Goal: Task Accomplishment & Management: Manage account settings

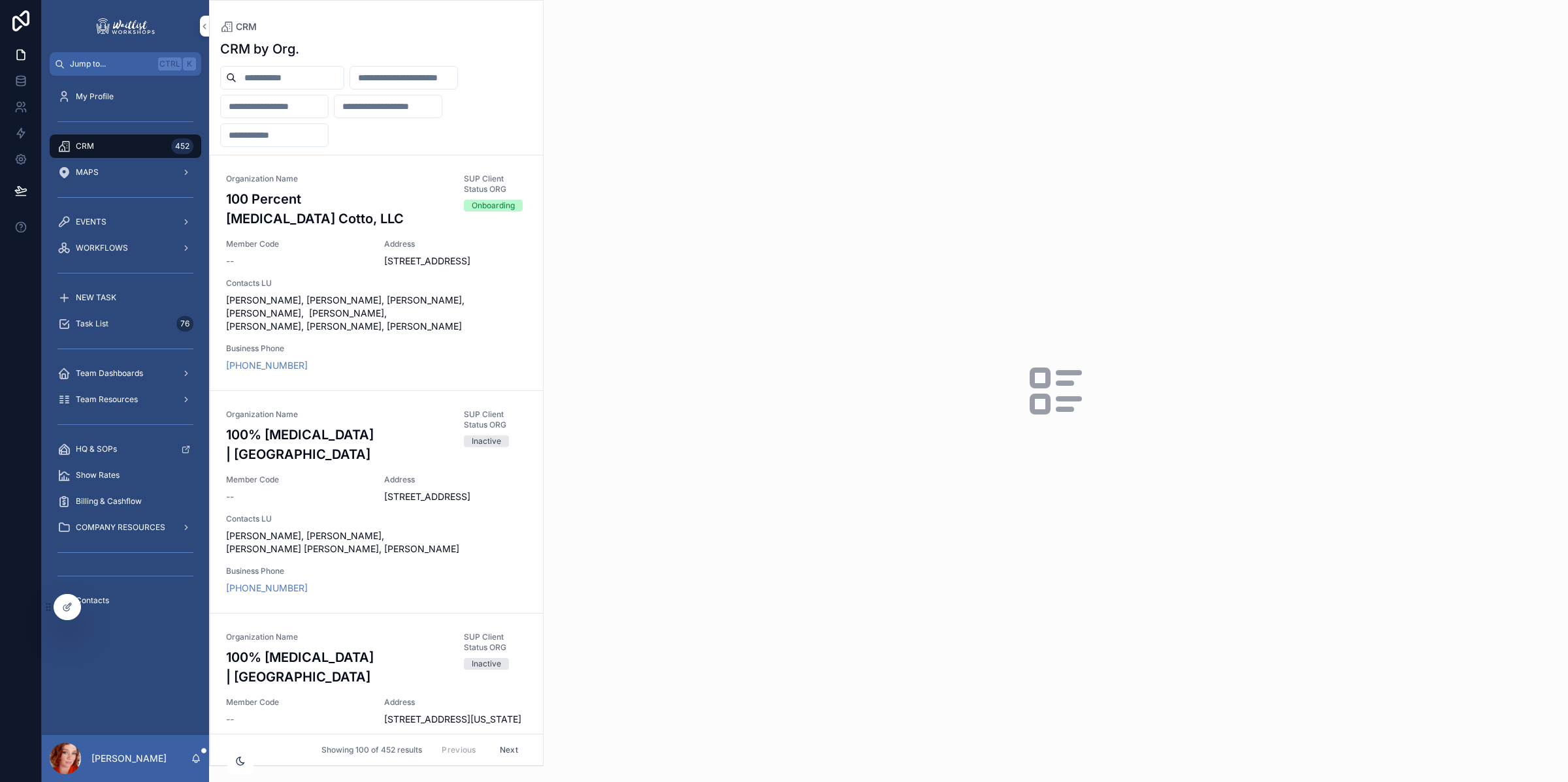
click at [314, 70] on input "scrollable content" at bounding box center [290, 77] width 107 height 18
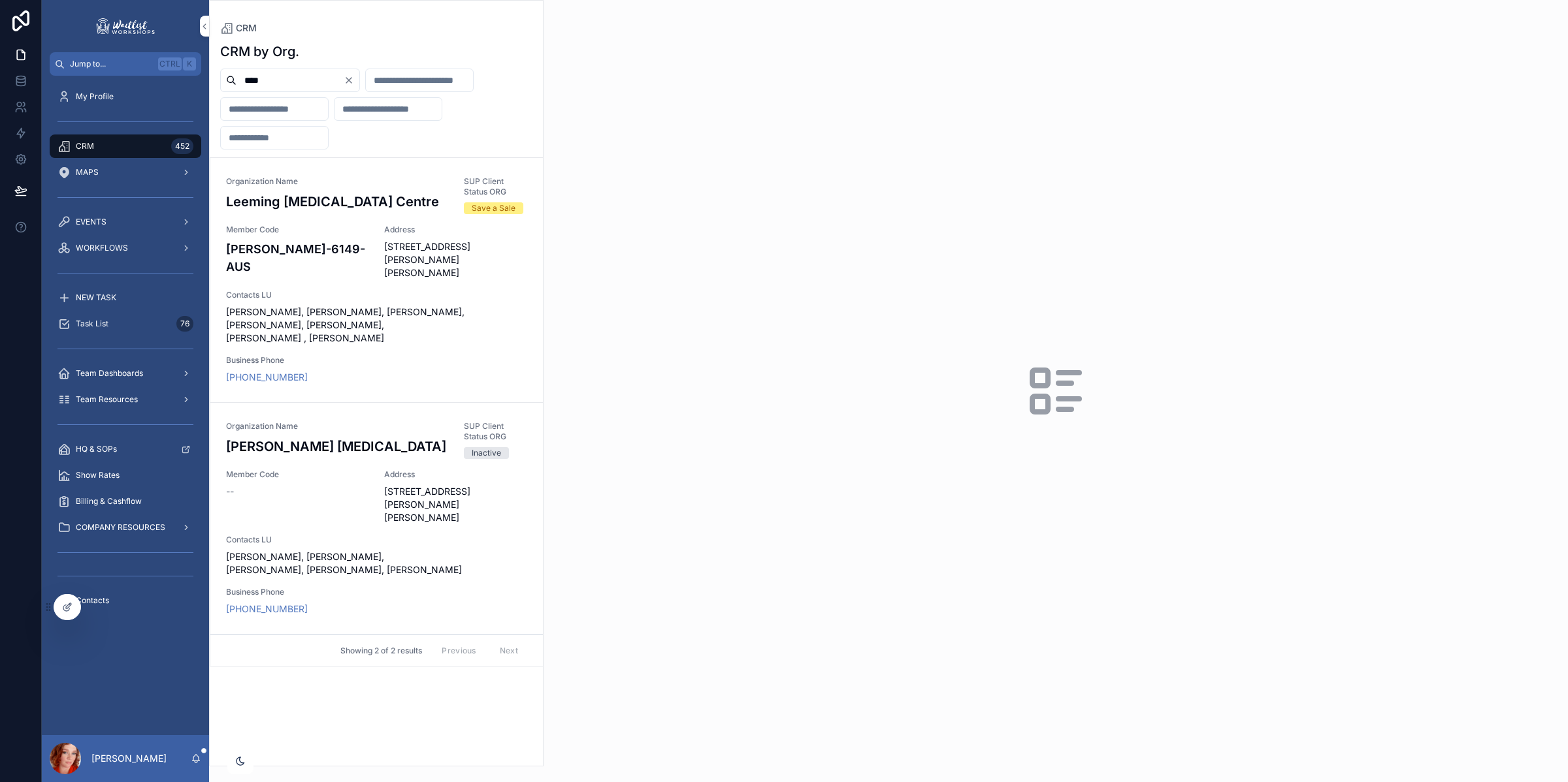
type input "****"
click at [402, 260] on span "[STREET_ADDRESS][PERSON_NAME][PERSON_NAME]" at bounding box center [455, 260] width 143 height 39
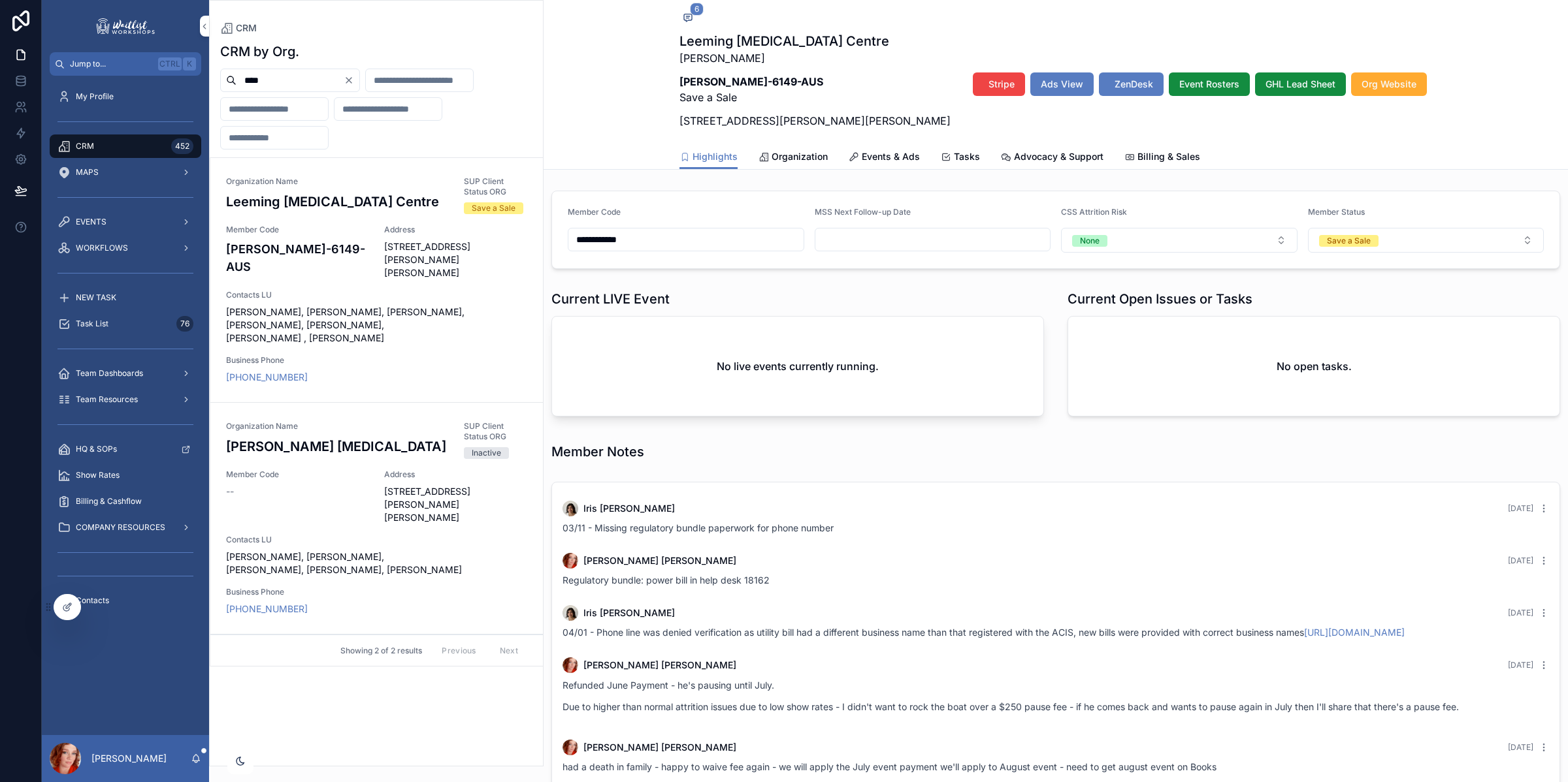
click at [878, 161] on span "Events & Ads" at bounding box center [891, 157] width 58 height 13
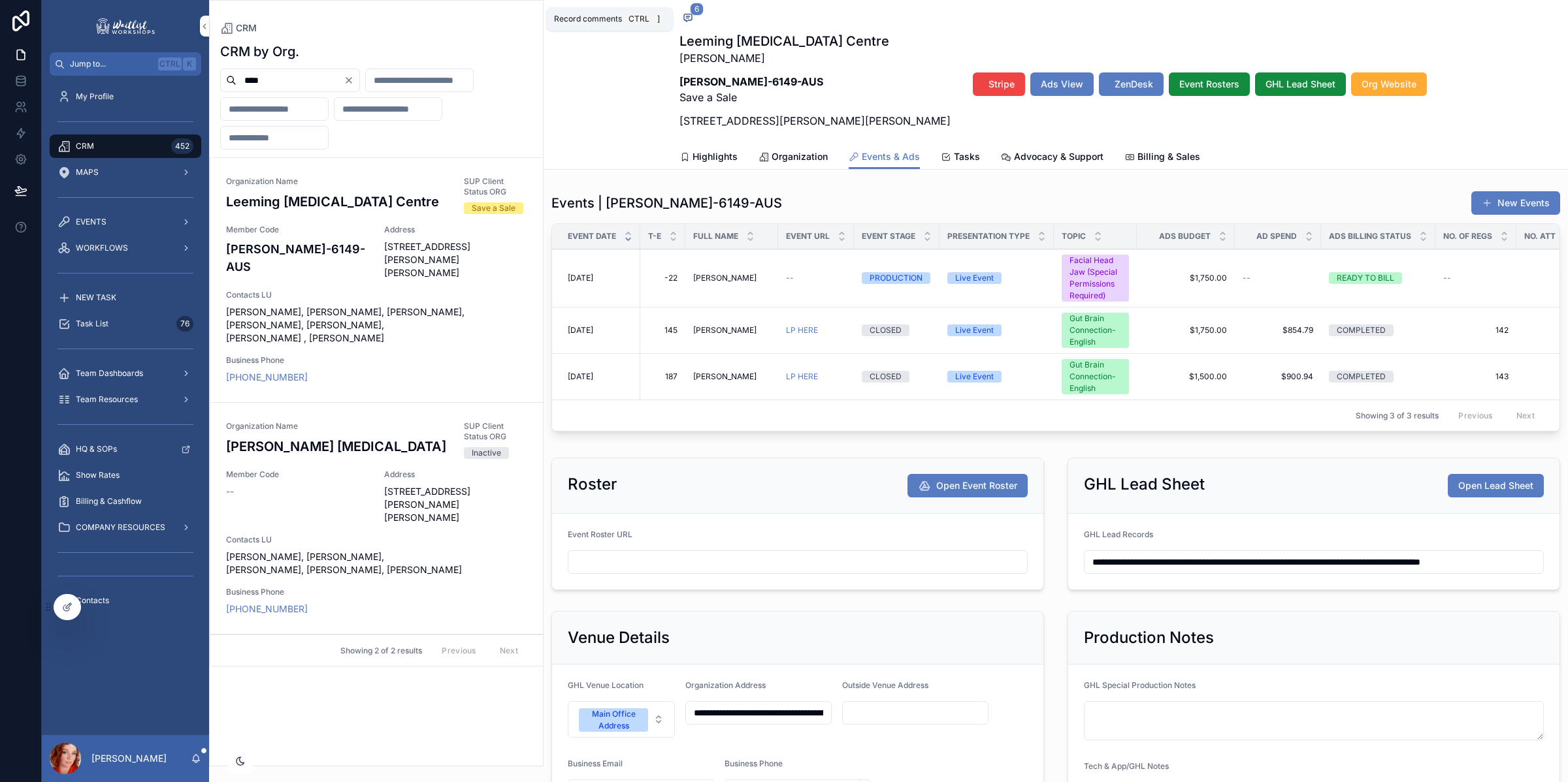
drag, startPoint x: 680, startPoint y: 17, endPoint x: 1353, endPoint y: 109, distance: 679.3
click at [683, 17] on icon "scrollable content" at bounding box center [688, 17] width 11 height 11
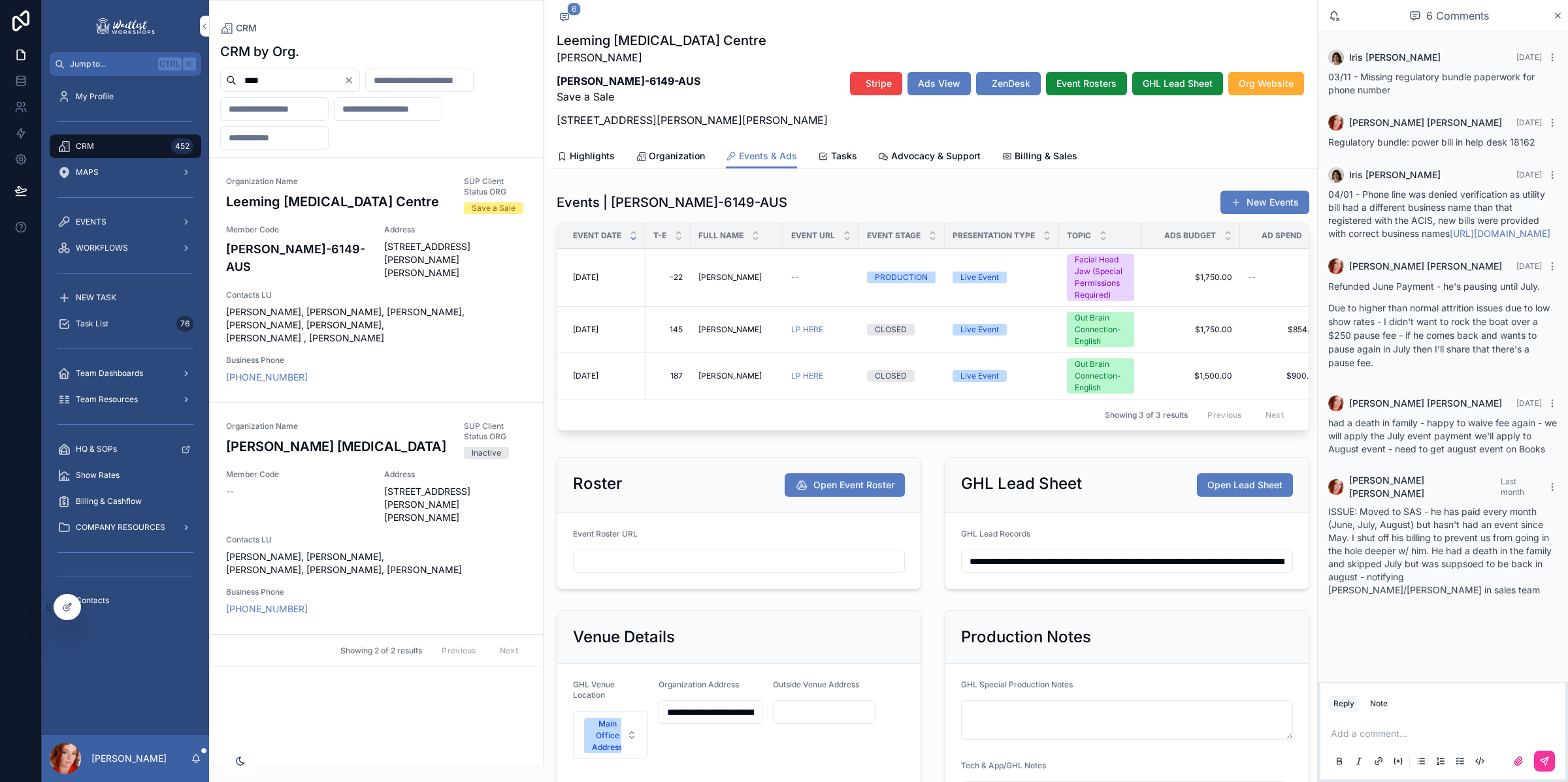
click at [603, 154] on span "Highlights" at bounding box center [592, 157] width 45 height 13
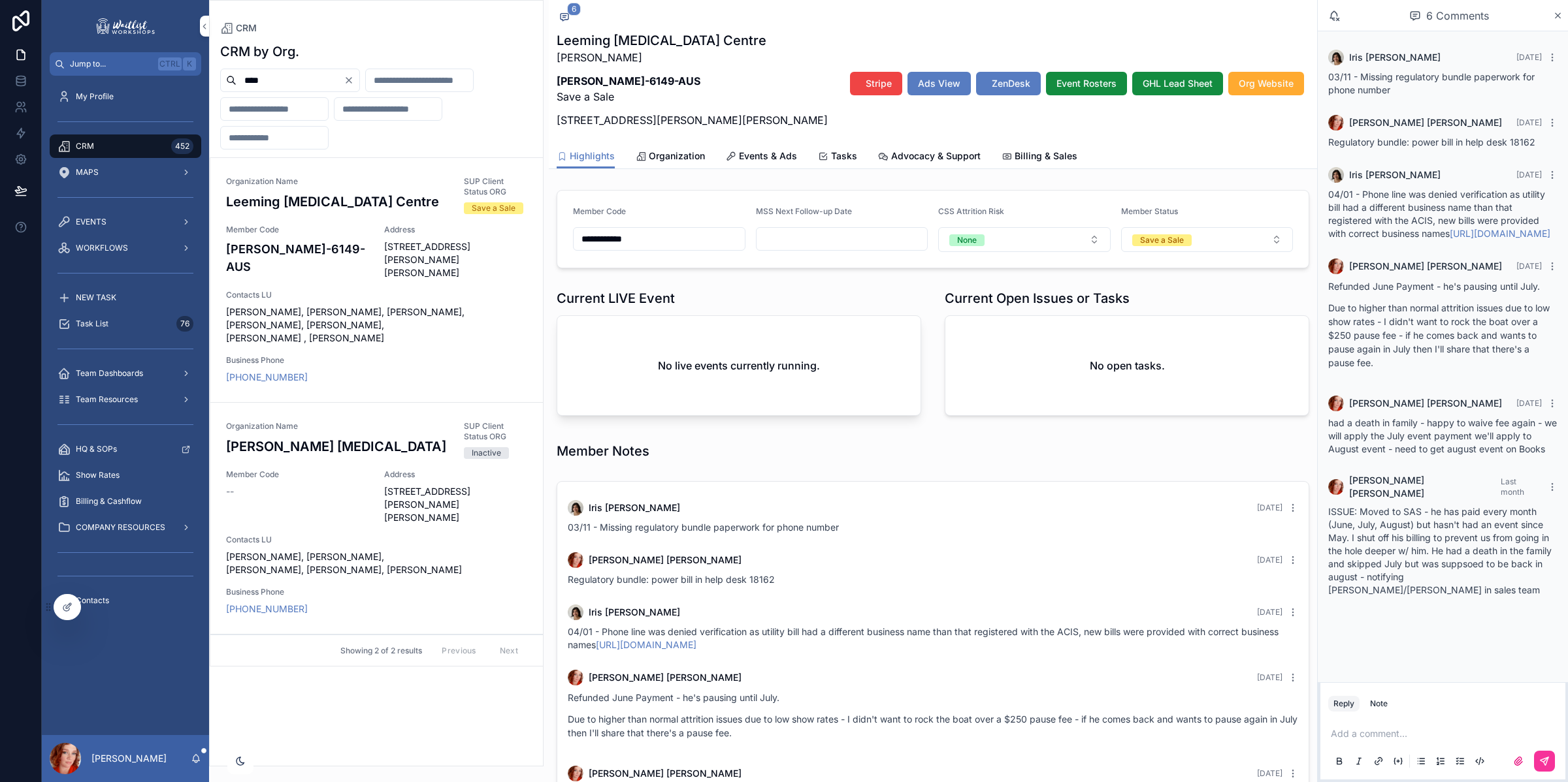
click at [1167, 243] on div "Save a Sale" at bounding box center [1161, 240] width 43 height 12
click at [1151, 347] on div "Active" at bounding box center [1195, 351] width 182 height 19
click at [1015, 150] on span "Billing & Sales" at bounding box center [1046, 157] width 63 height 13
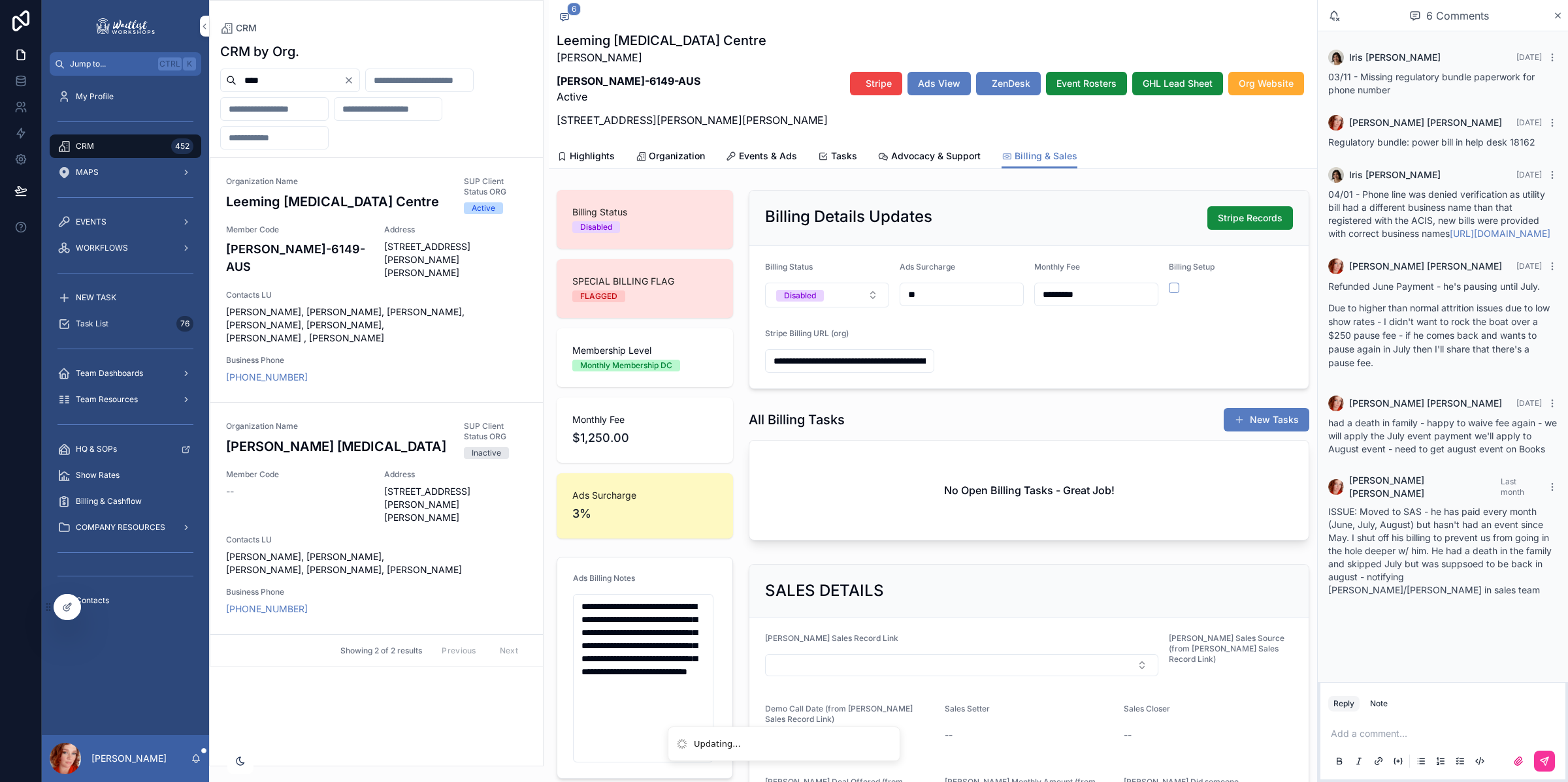
click at [588, 154] on span "Highlights" at bounding box center [592, 157] width 45 height 13
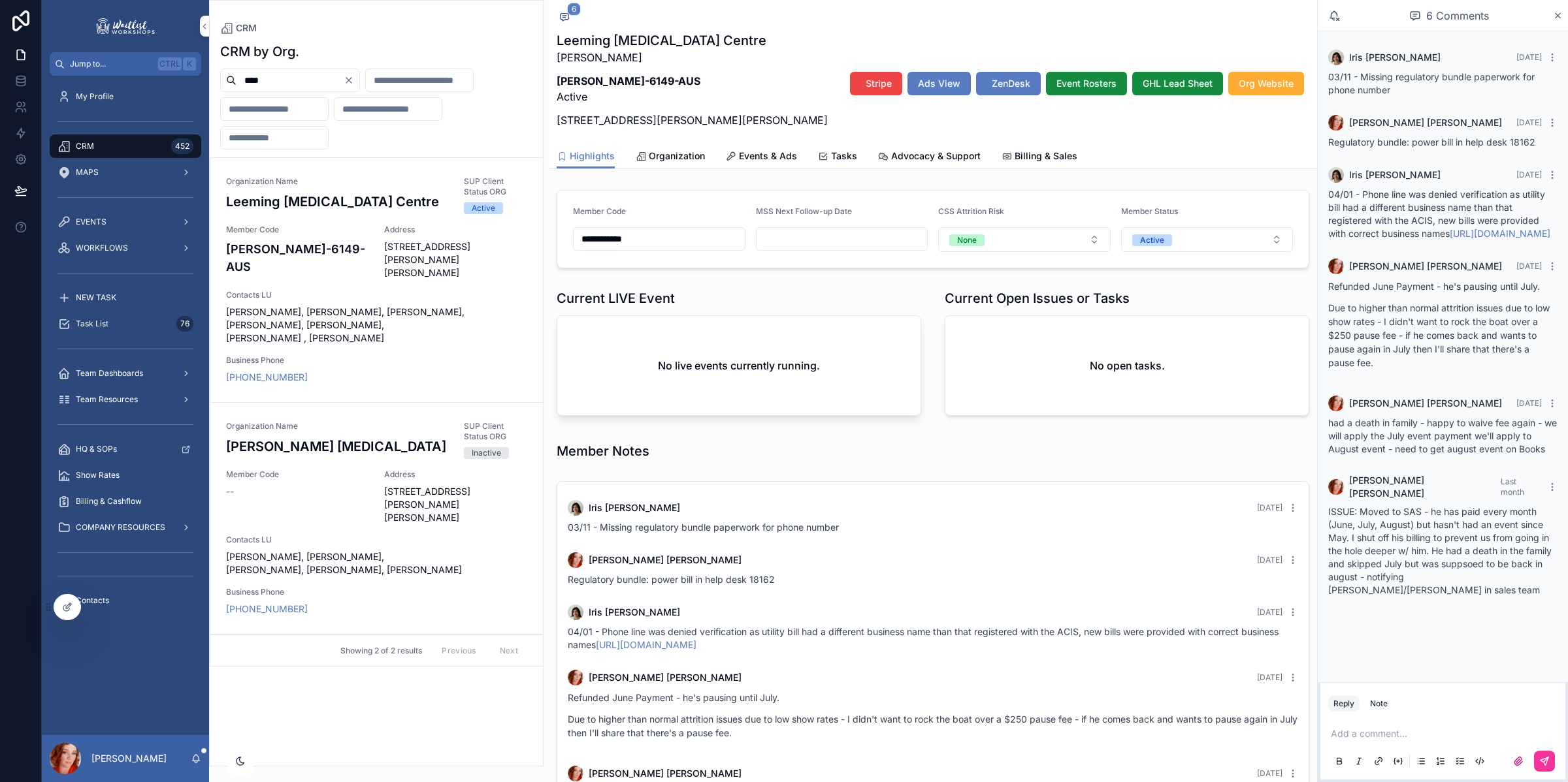
click at [693, 156] on span "Organization" at bounding box center [676, 157] width 56 height 13
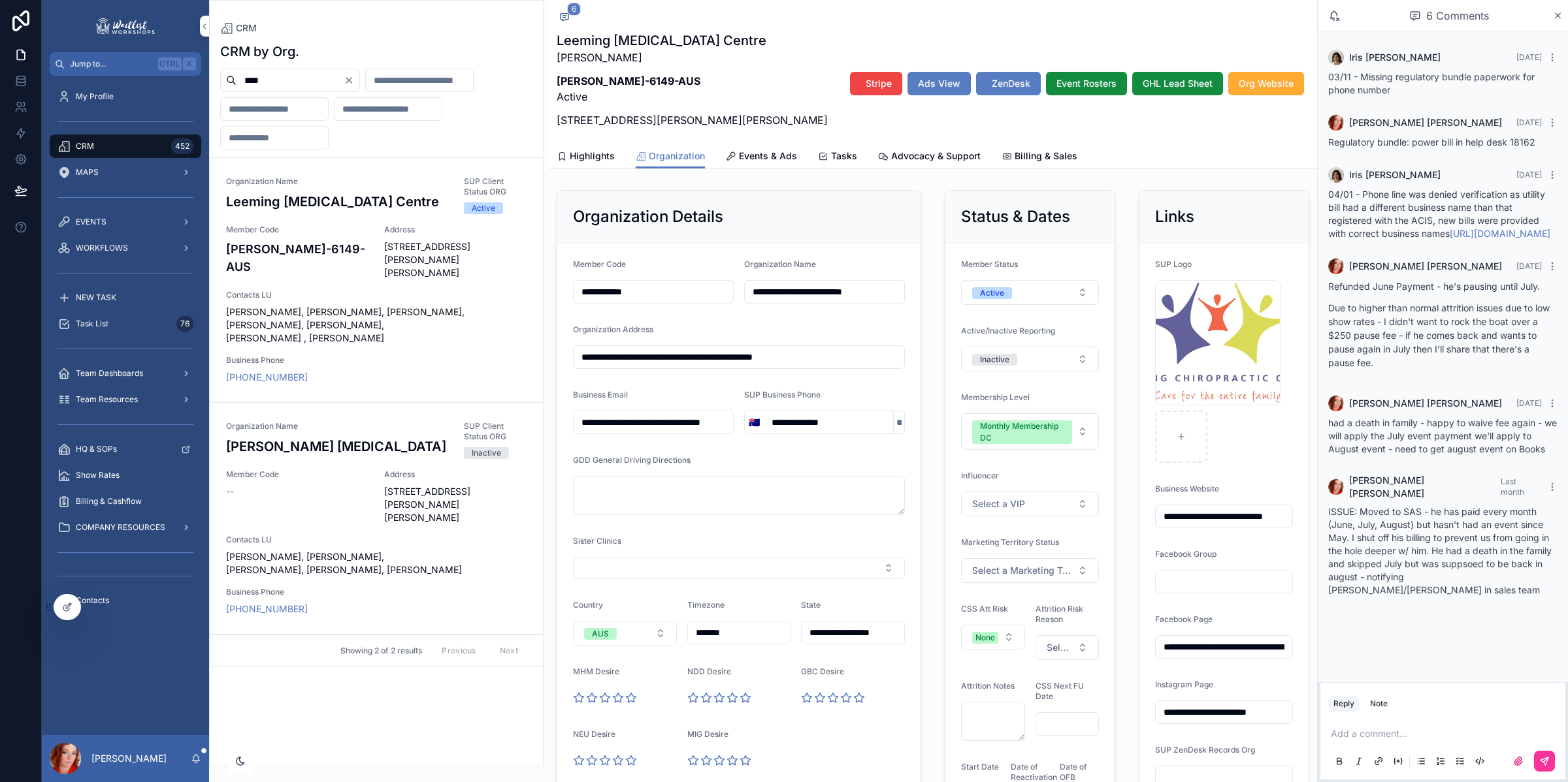
click at [771, 156] on span "Events & Ads" at bounding box center [768, 157] width 58 height 13
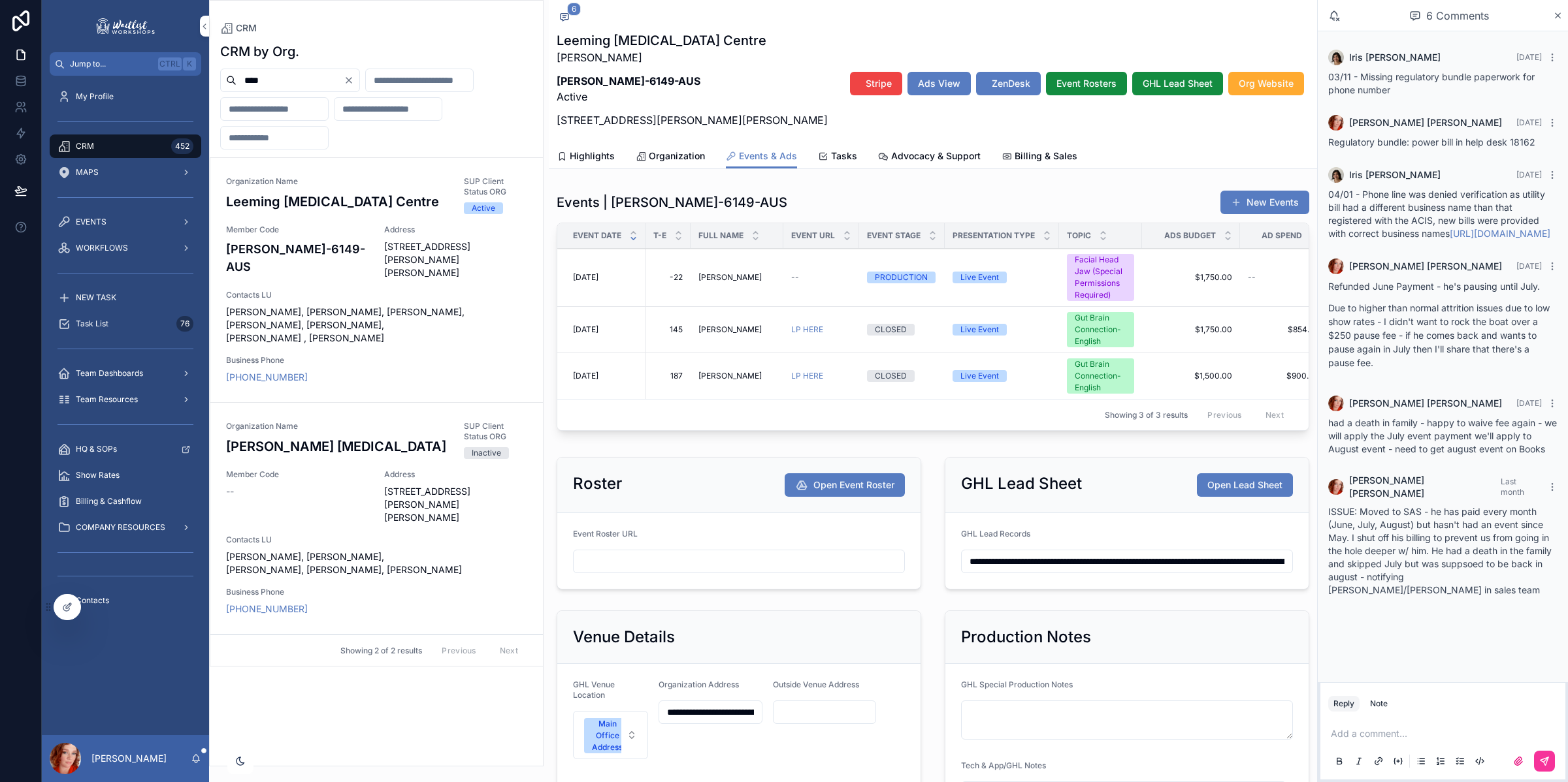
click at [1017, 85] on span "ZenDesk" at bounding box center [1011, 84] width 38 height 13
click at [873, 86] on span "Stripe" at bounding box center [878, 84] width 26 height 13
click at [922, 152] on span "Advocacy & Support" at bounding box center [935, 157] width 89 height 13
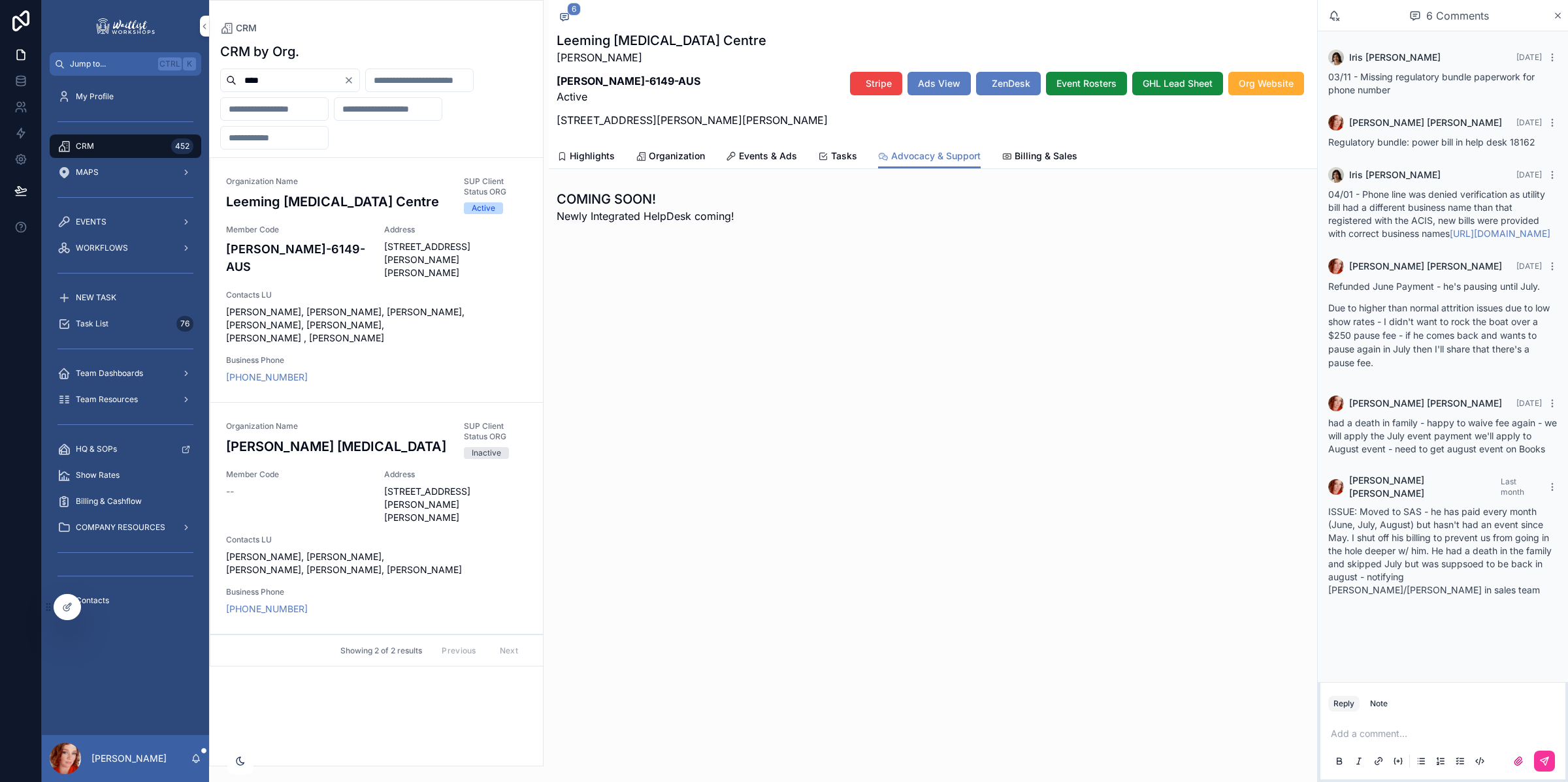
click at [652, 154] on span "Organization" at bounding box center [676, 157] width 56 height 13
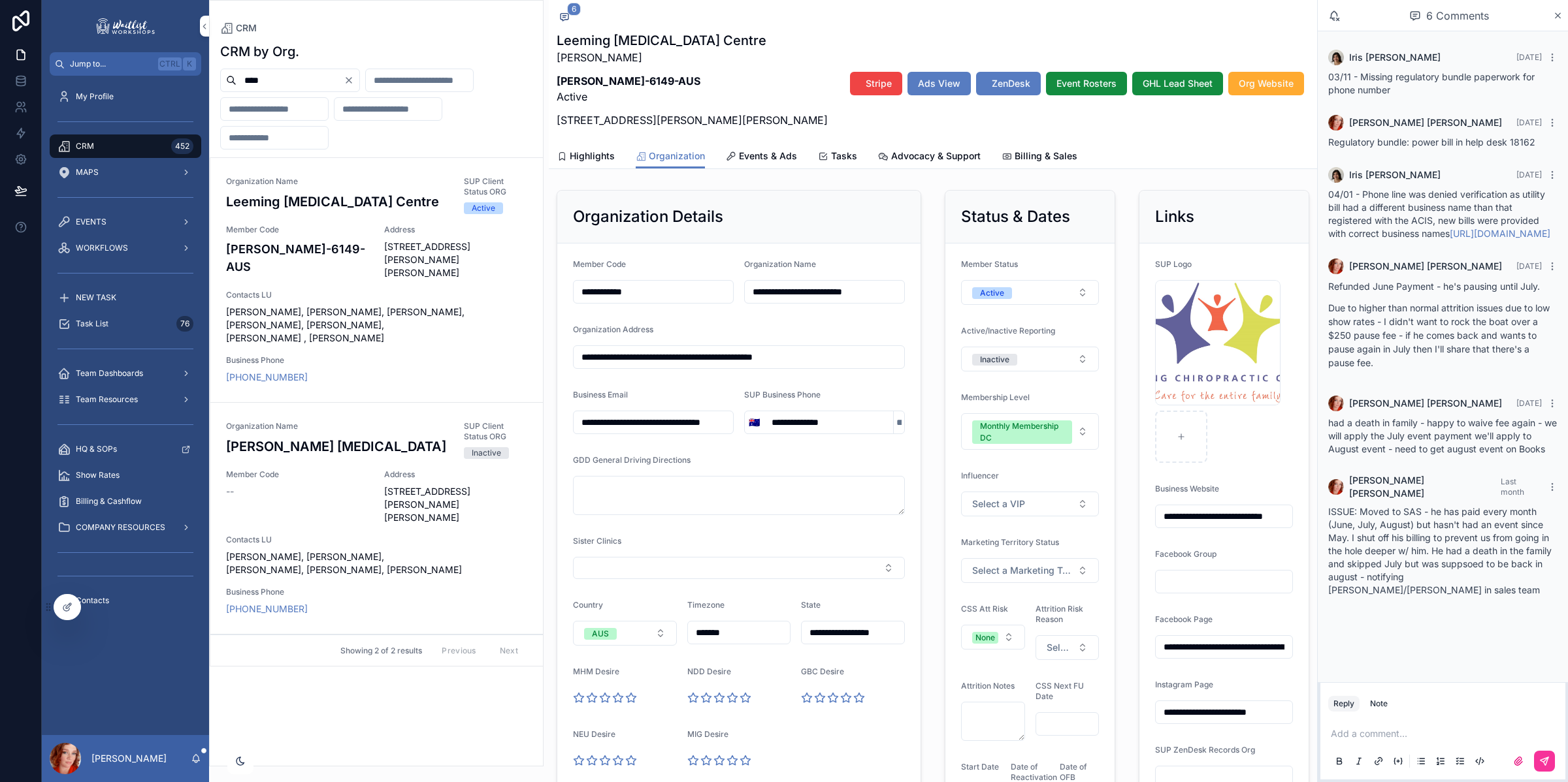
click at [791, 160] on span "Events & Ads" at bounding box center [768, 157] width 58 height 13
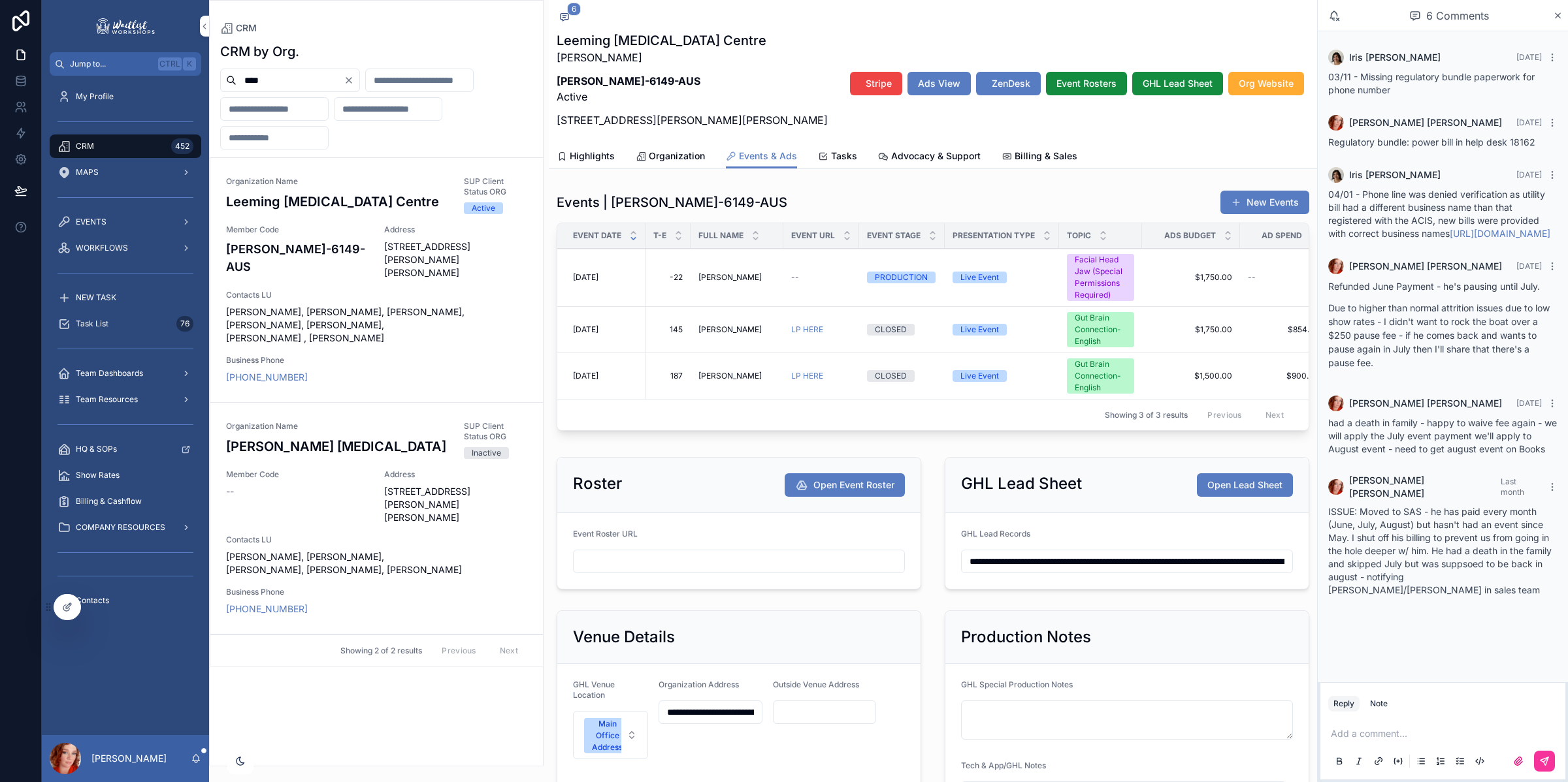
drag, startPoint x: 1053, startPoint y: 160, endPoint x: 1303, endPoint y: 181, distance: 250.9
click at [1055, 159] on span "Billing & Sales" at bounding box center [1046, 157] width 63 height 13
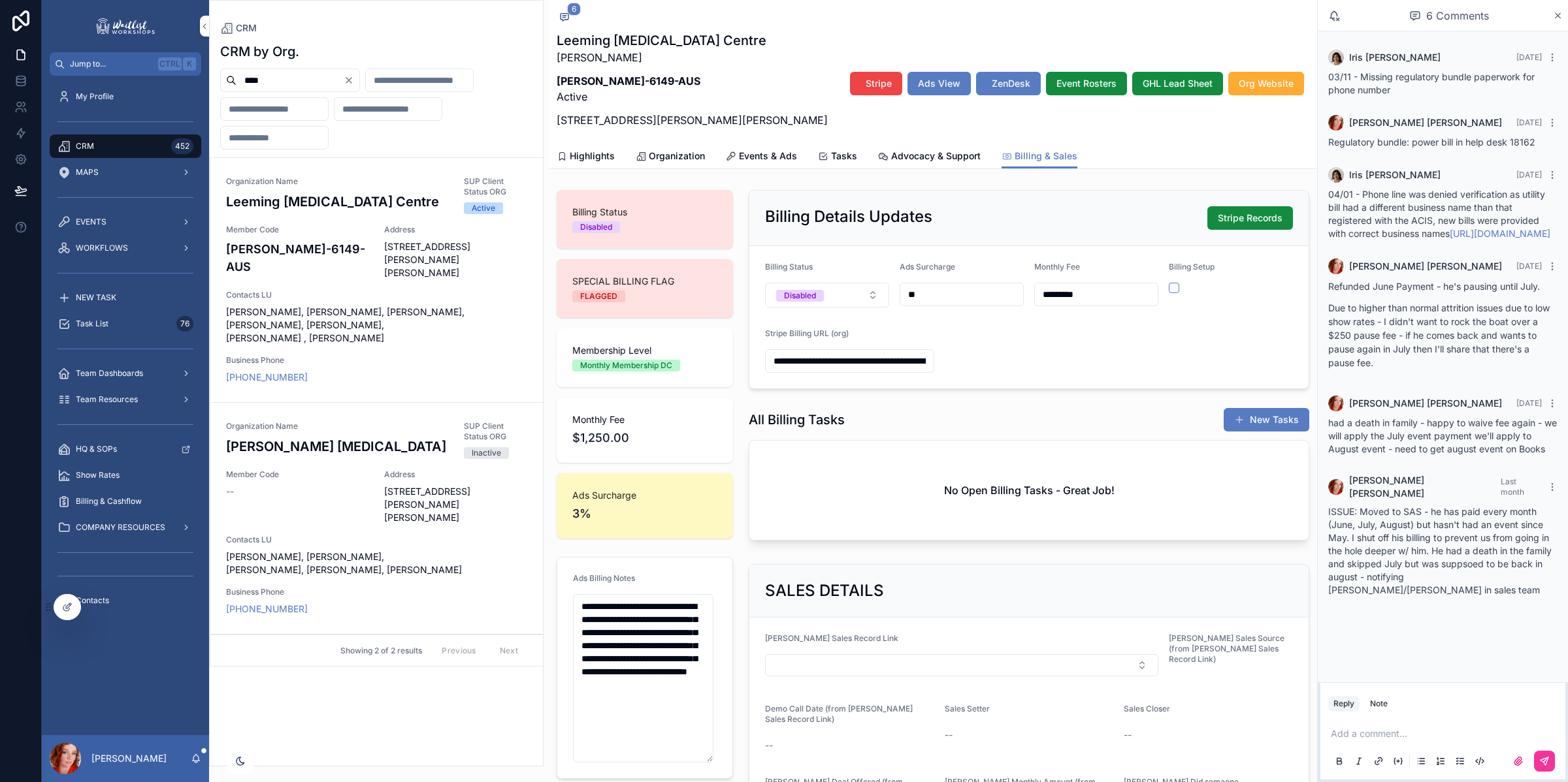
click at [942, 157] on span "Advocacy & Support" at bounding box center [935, 157] width 89 height 13
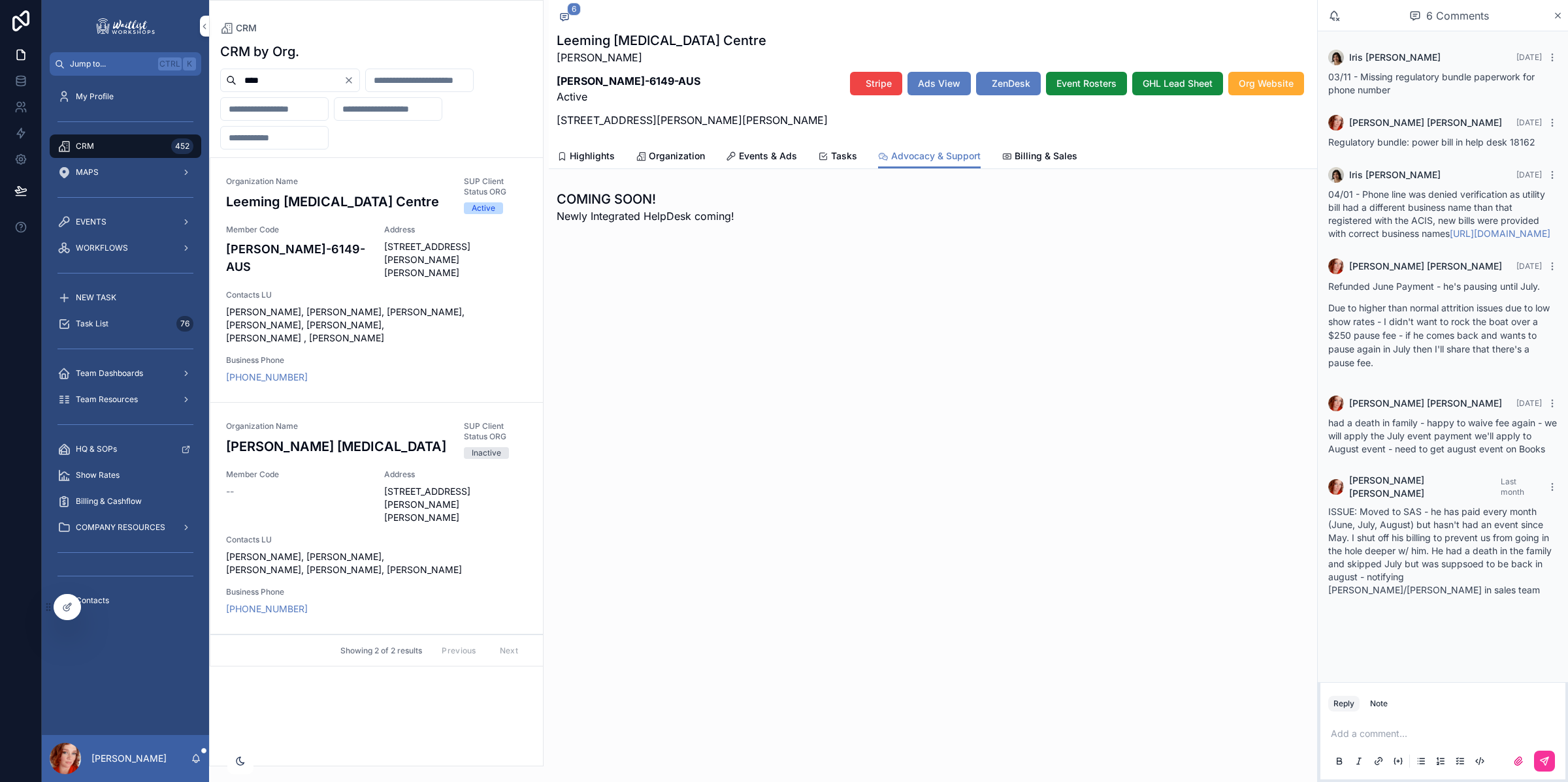
click at [54, 605] on div at bounding box center [66, 608] width 26 height 25
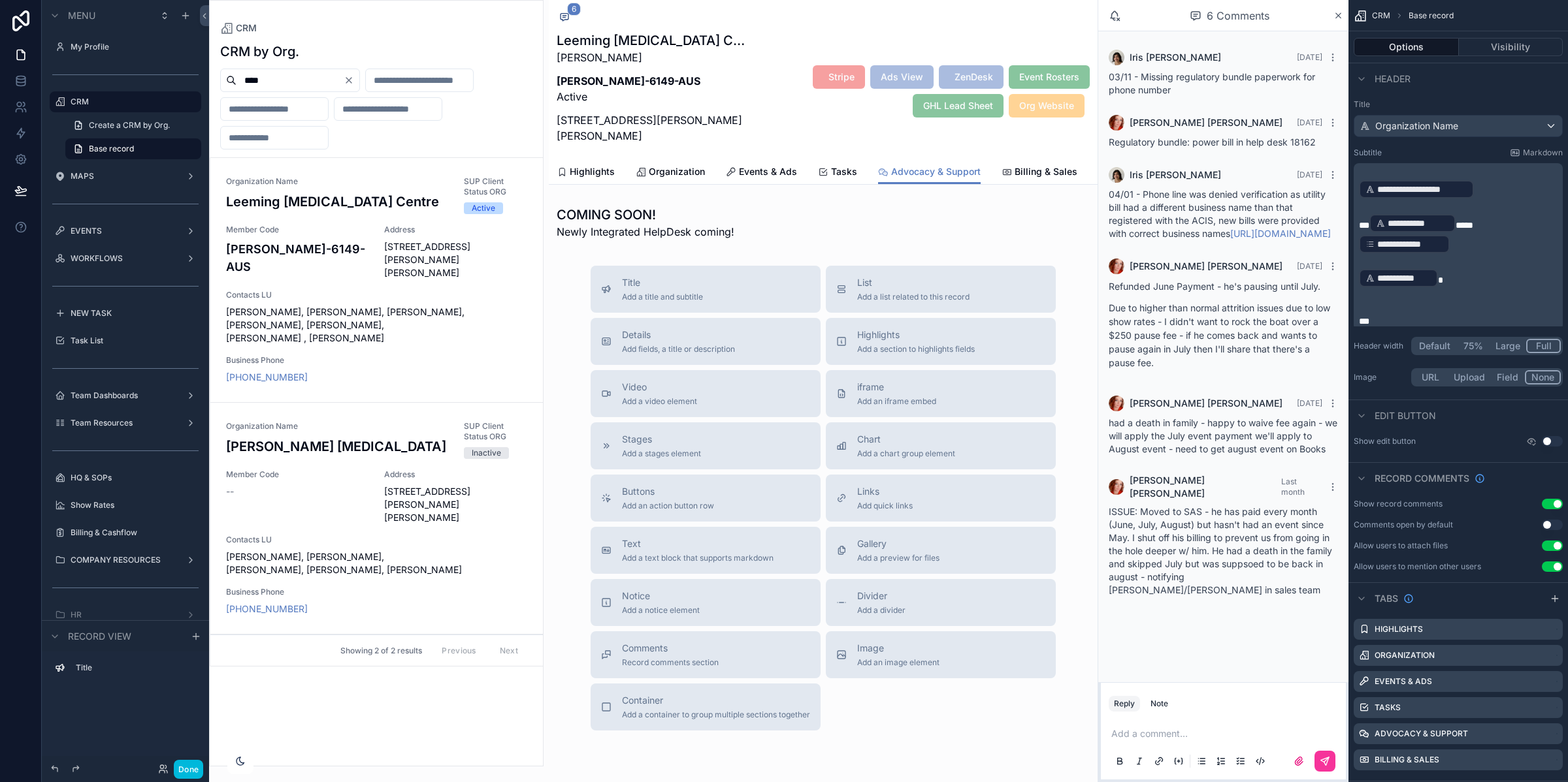
click at [669, 331] on span "Details" at bounding box center [677, 336] width 113 height 13
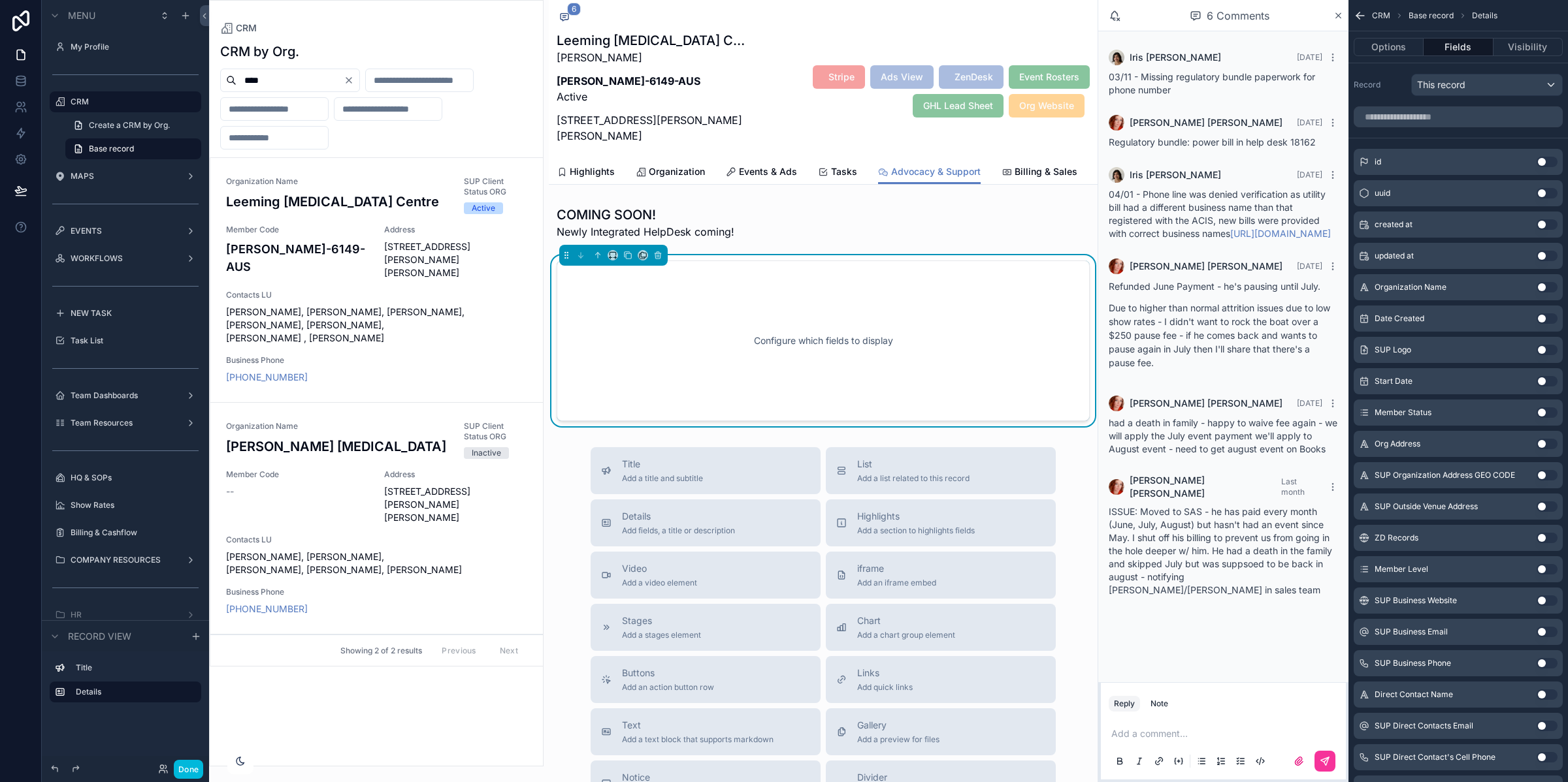
click at [901, 337] on div "Configure which fields to display" at bounding box center [822, 341] width 490 height 117
click at [1338, 13] on icon "scrollable content" at bounding box center [1338, 15] width 10 height 11
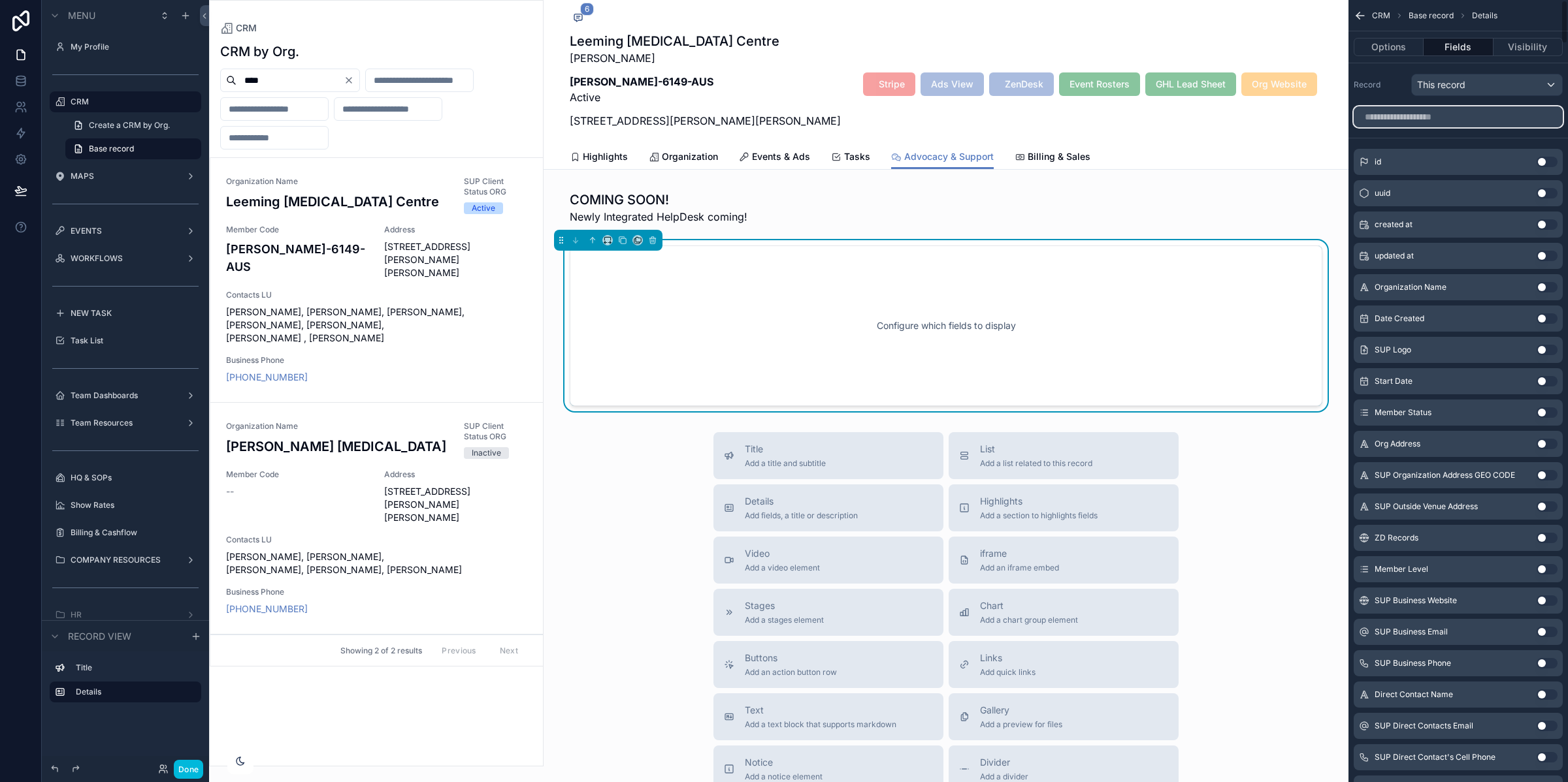
click at [1431, 115] on input "scrollable content" at bounding box center [1457, 117] width 209 height 21
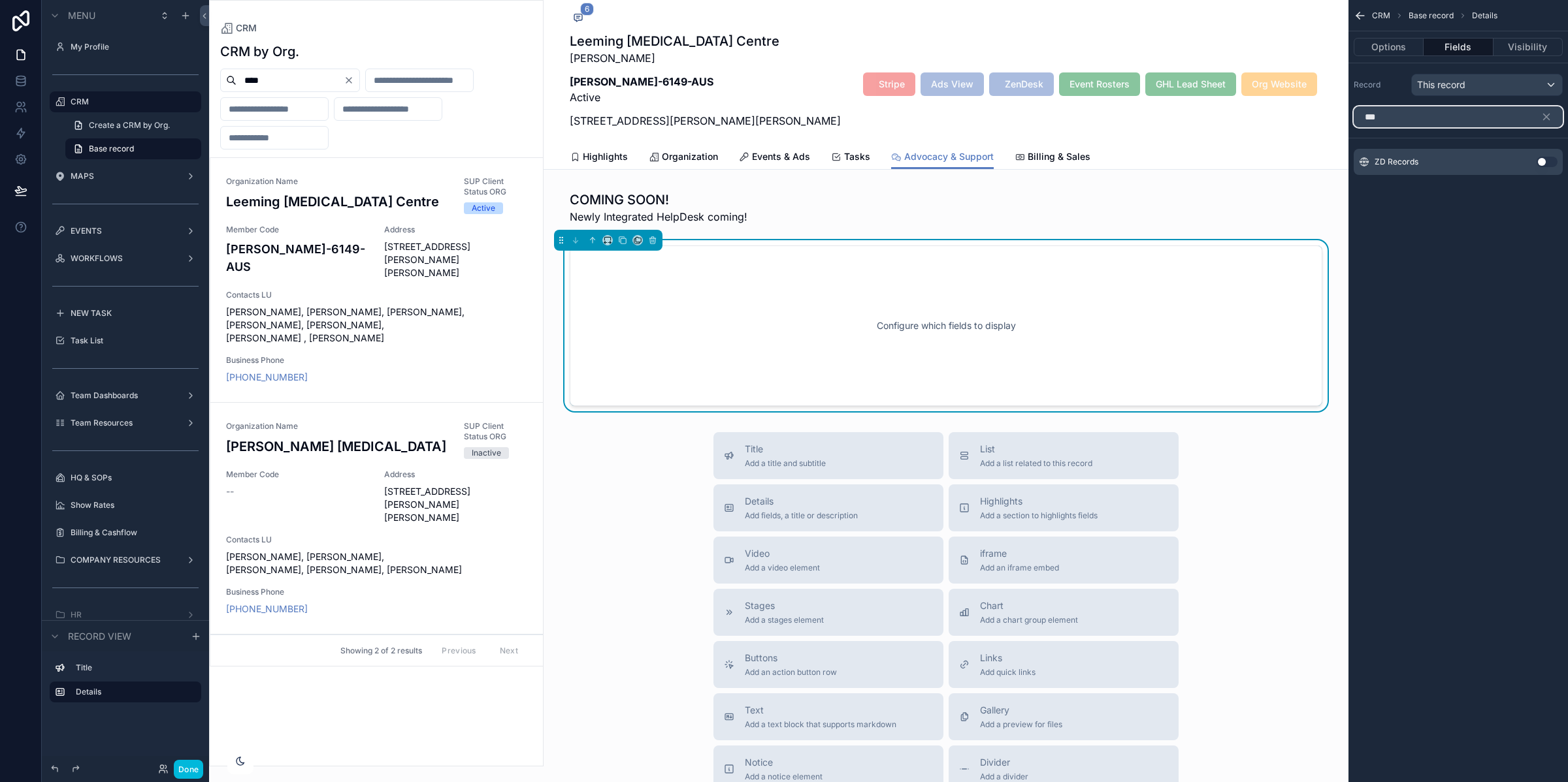
type input "***"
click at [1548, 160] on button "Use setting" at bounding box center [1547, 162] width 21 height 11
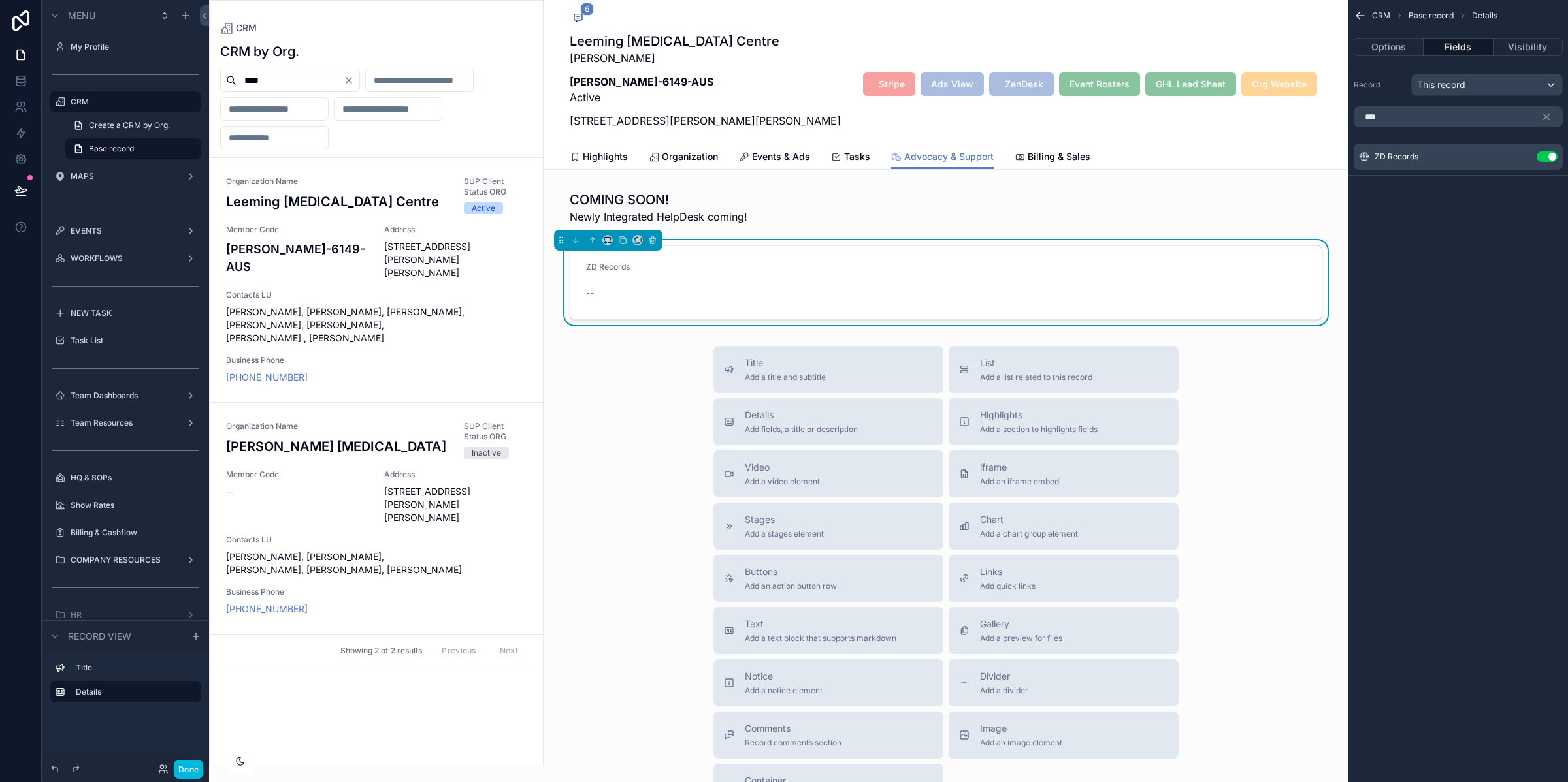
click at [0, 0] on button "scrollable content" at bounding box center [0, 0] width 0 height 0
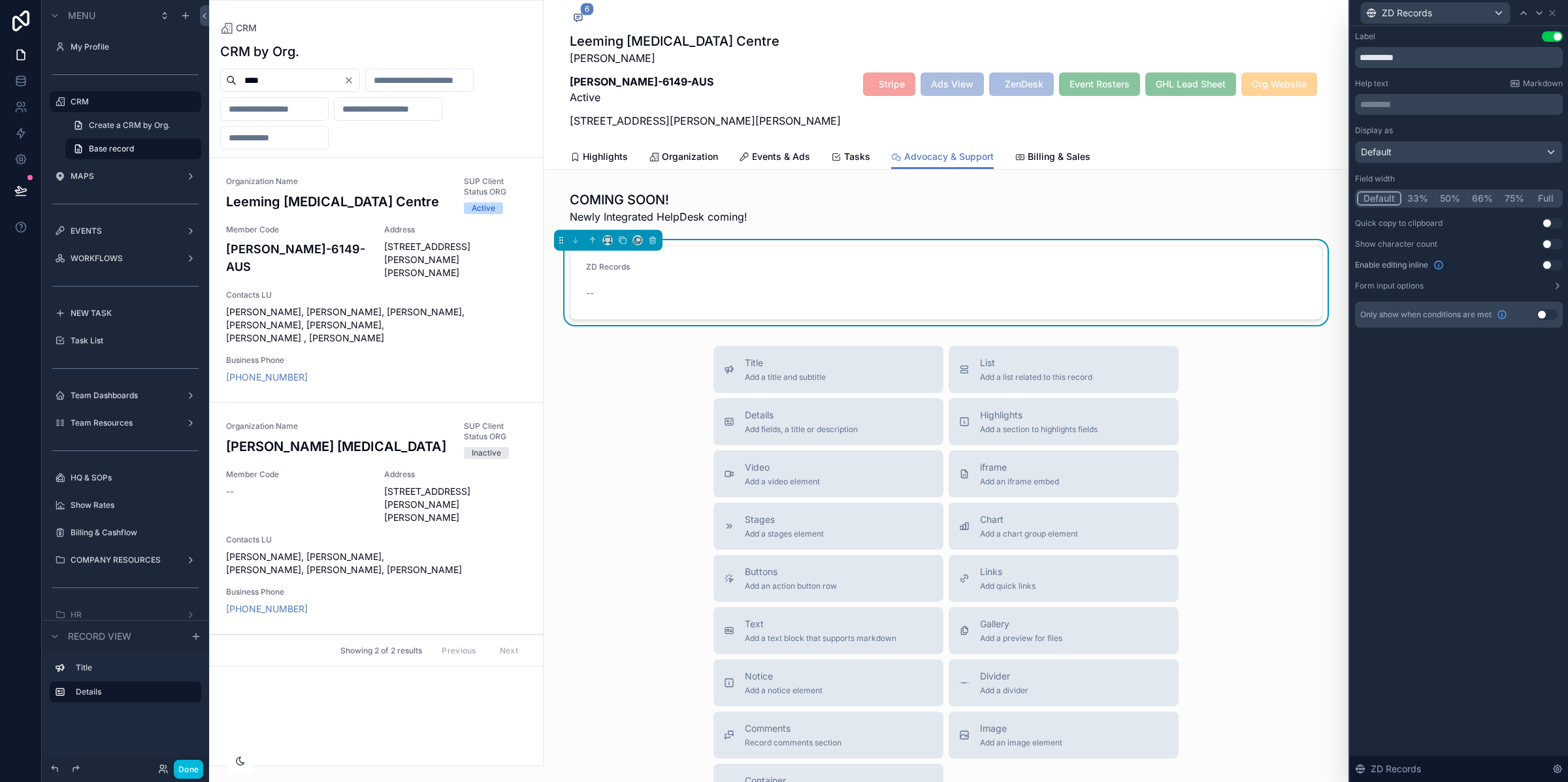
click at [1537, 192] on button "Full" at bounding box center [1545, 198] width 31 height 14
click at [1552, 263] on button "Use setting" at bounding box center [1553, 265] width 21 height 11
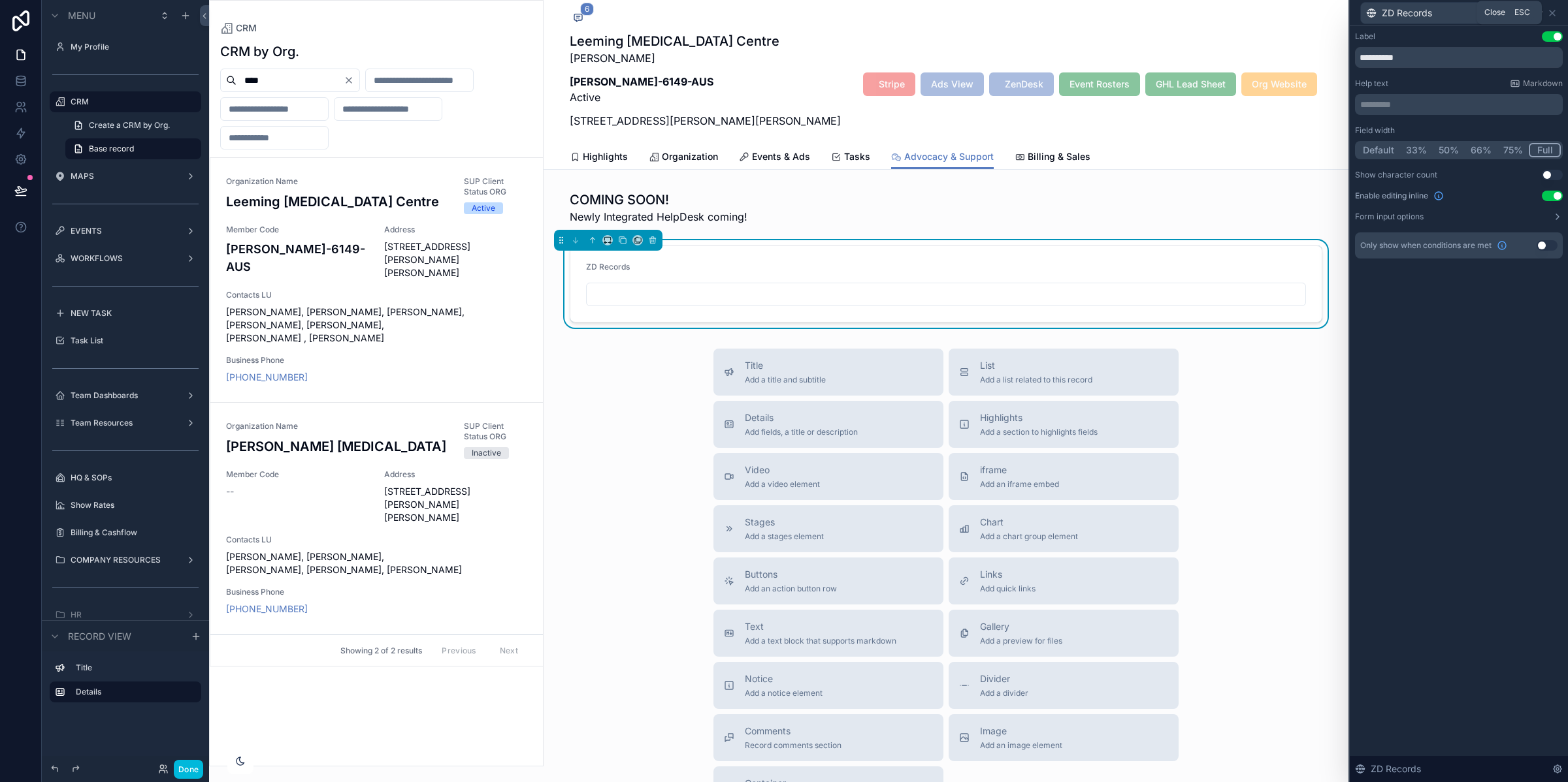
click at [1553, 11] on icon at bounding box center [1552, 13] width 11 height 11
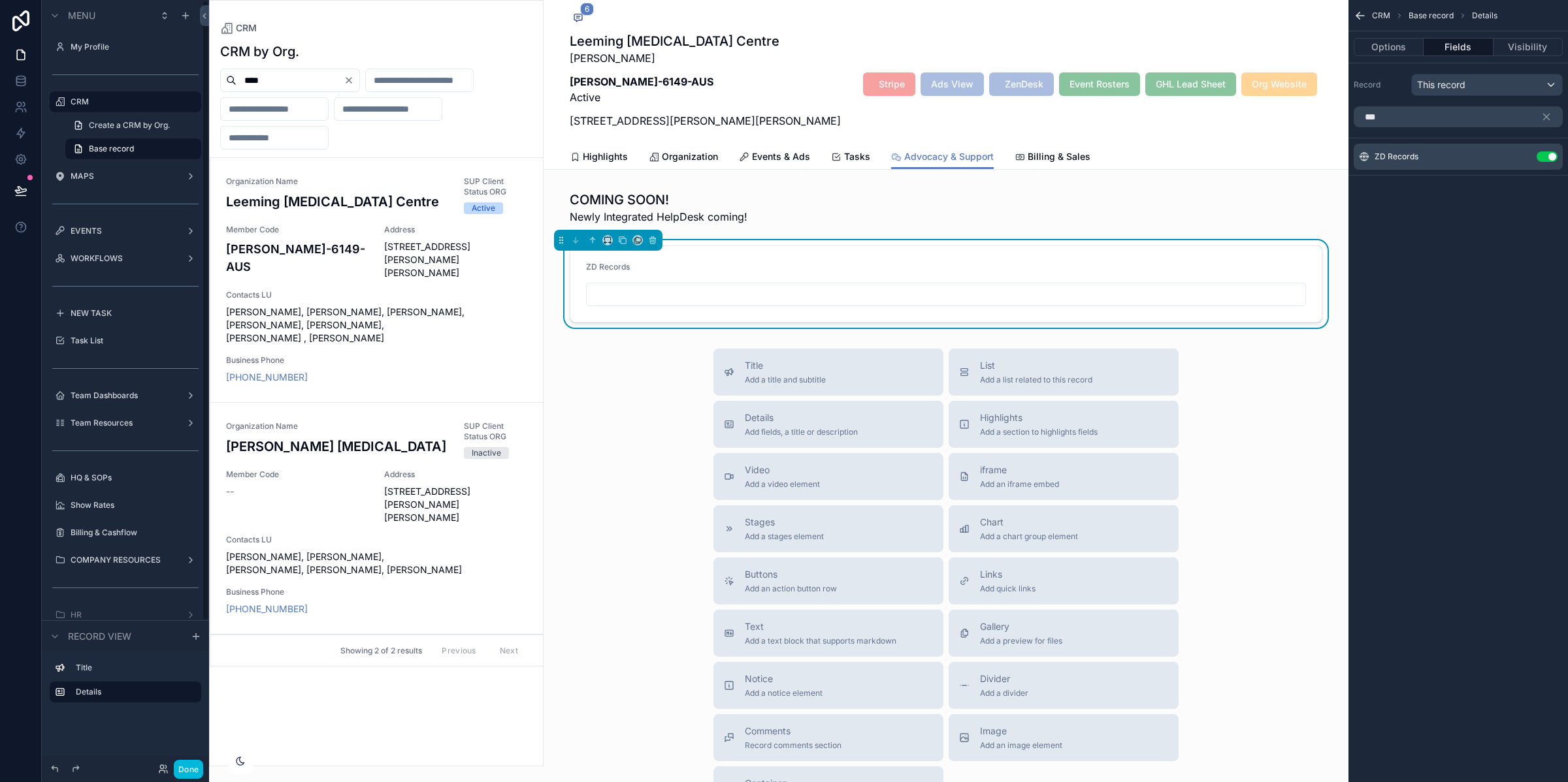
click at [180, 763] on button "Done" at bounding box center [189, 769] width 30 height 19
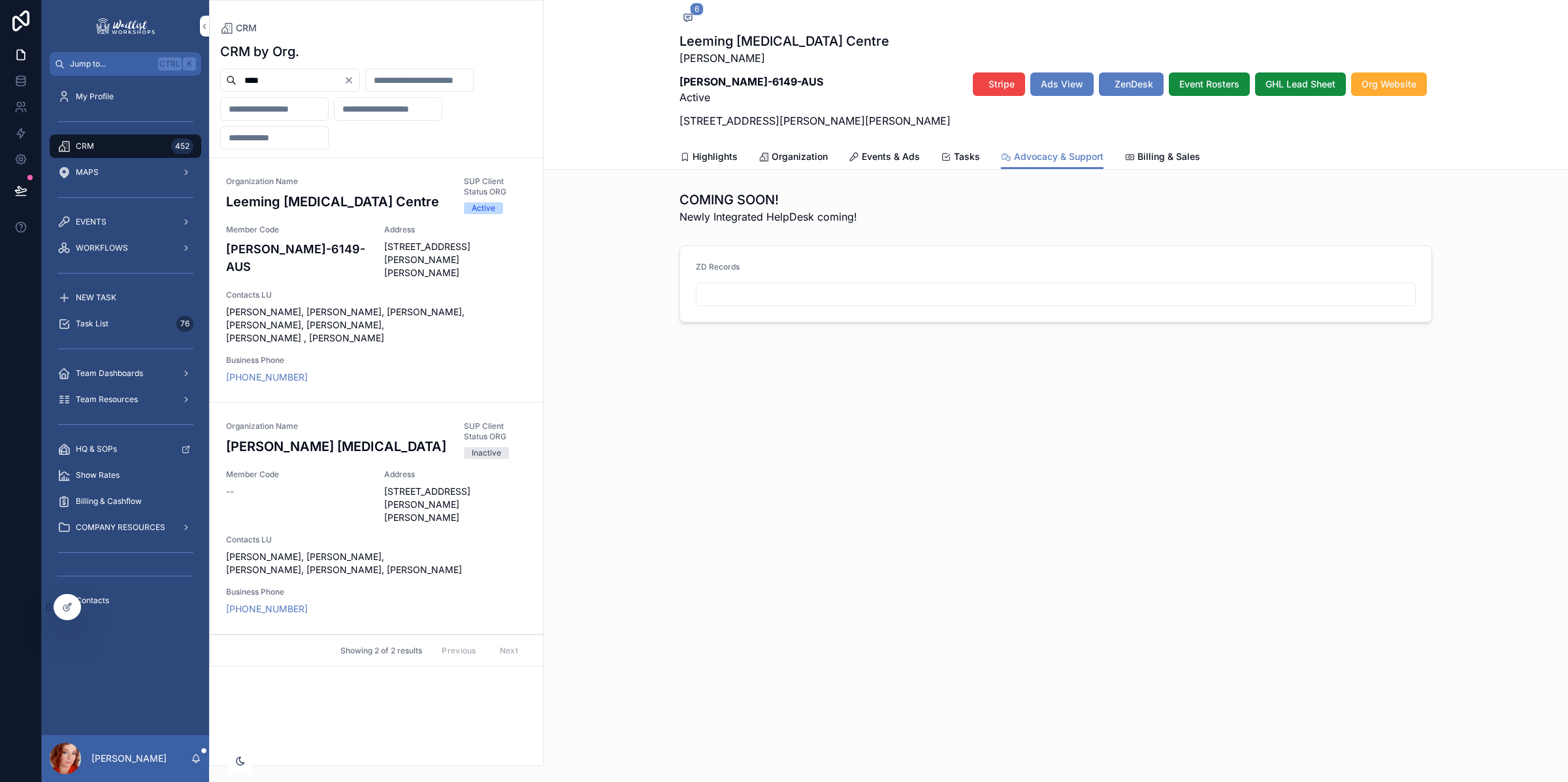
click at [736, 289] on input "scrollable content" at bounding box center [1055, 294] width 719 height 18
paste input "**********"
type input "**********"
click at [972, 400] on div "**********" at bounding box center [1055, 206] width 1024 height 412
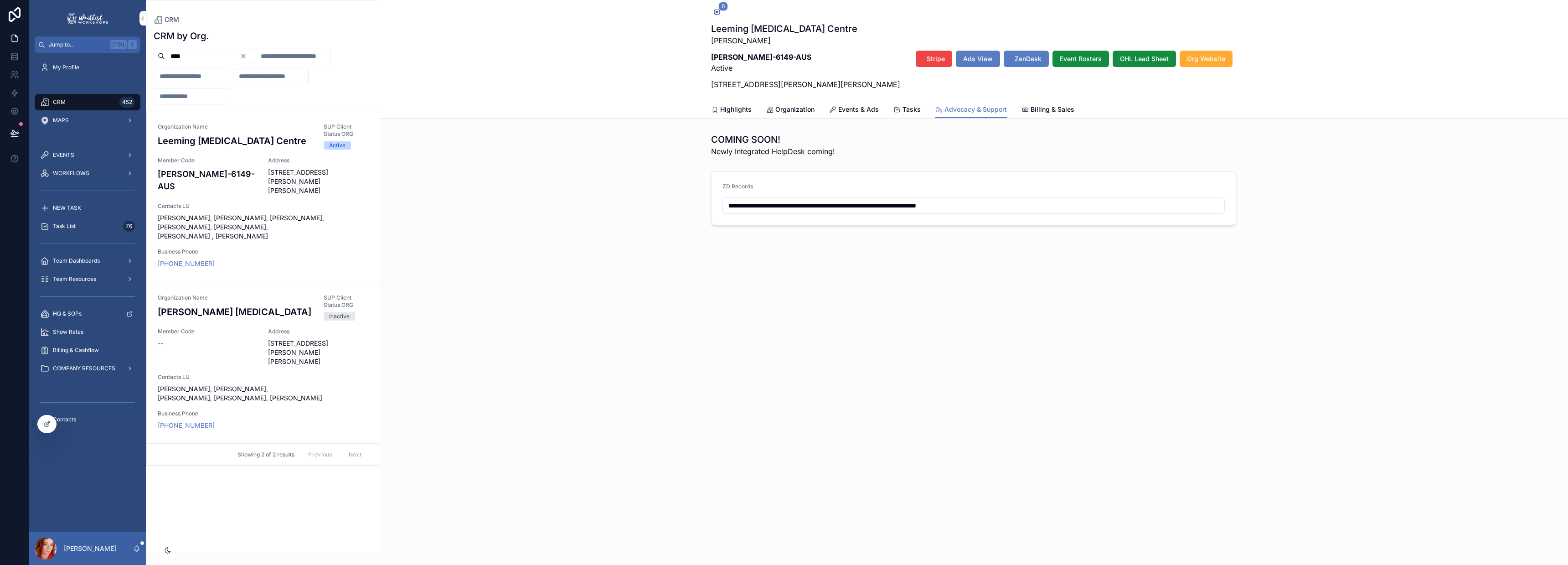
click at [852, 107] on span "Events & Ads" at bounding box center [859, 110] width 40 height 9
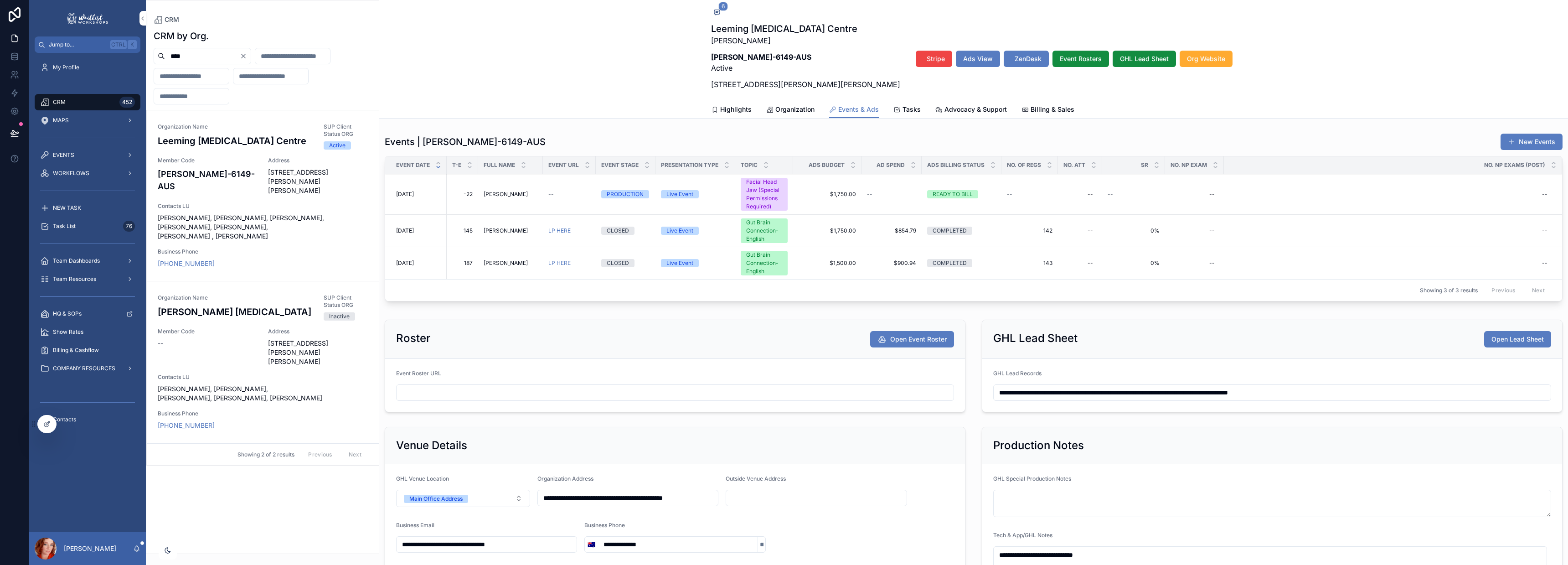
drag, startPoint x: 1184, startPoint y: 113, endPoint x: 1178, endPoint y: 114, distance: 6.1
click at [1093, 113] on div "Highlights Organization Events & Ads Tasks Advocacy & Support Billing & Sales" at bounding box center [973, 110] width 525 height 17
click at [1042, 113] on span "Billing & Sales" at bounding box center [1052, 110] width 44 height 9
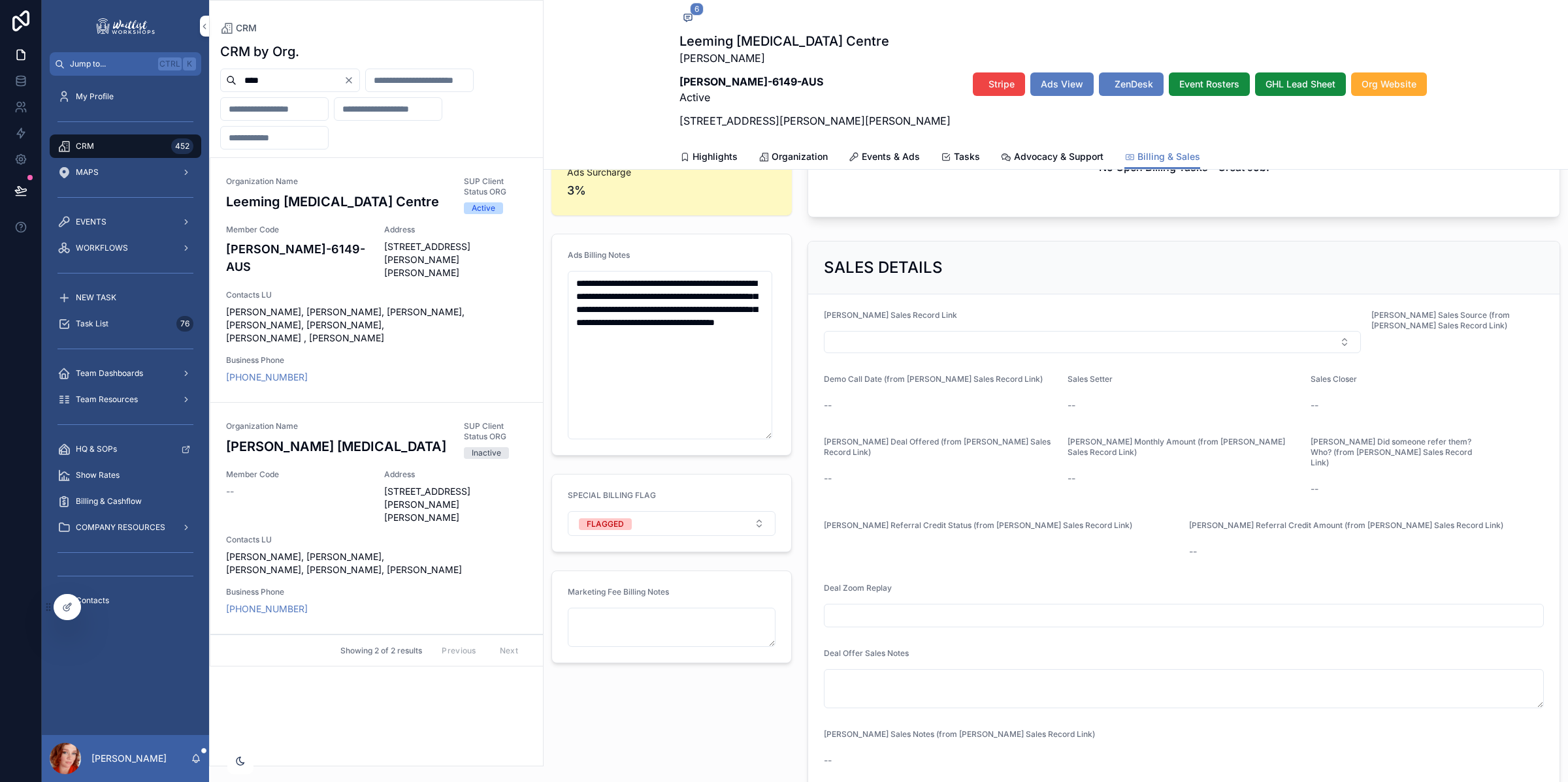
scroll to position [320, 0]
drag, startPoint x: 577, startPoint y: 292, endPoint x: 573, endPoint y: 286, distance: 7.2
click at [573, 286] on textarea "**********" at bounding box center [670, 358] width 205 height 168
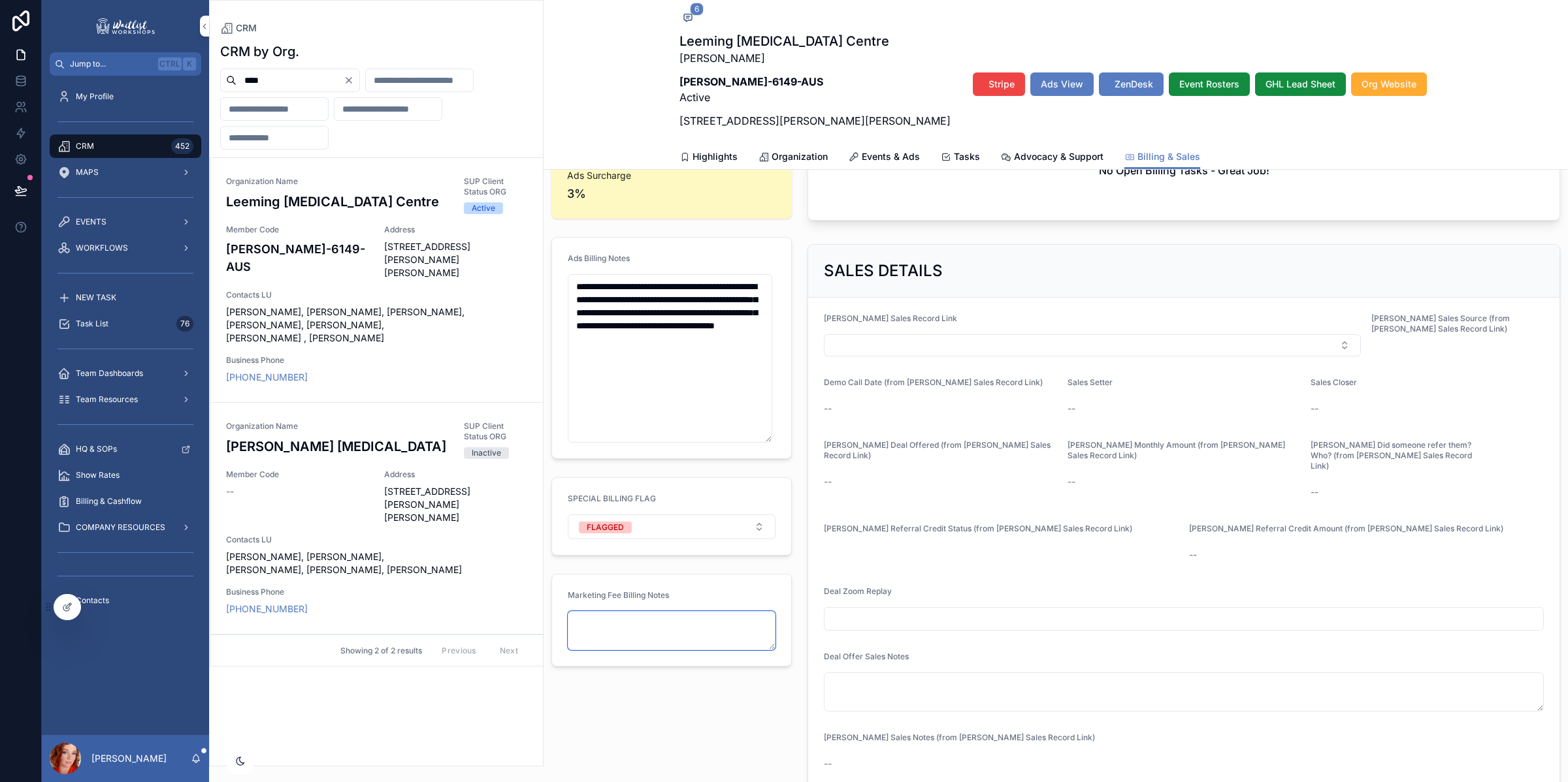
click at [645, 634] on textarea "scrollable content" at bounding box center [671, 631] width 208 height 39
paste textarea "**********"
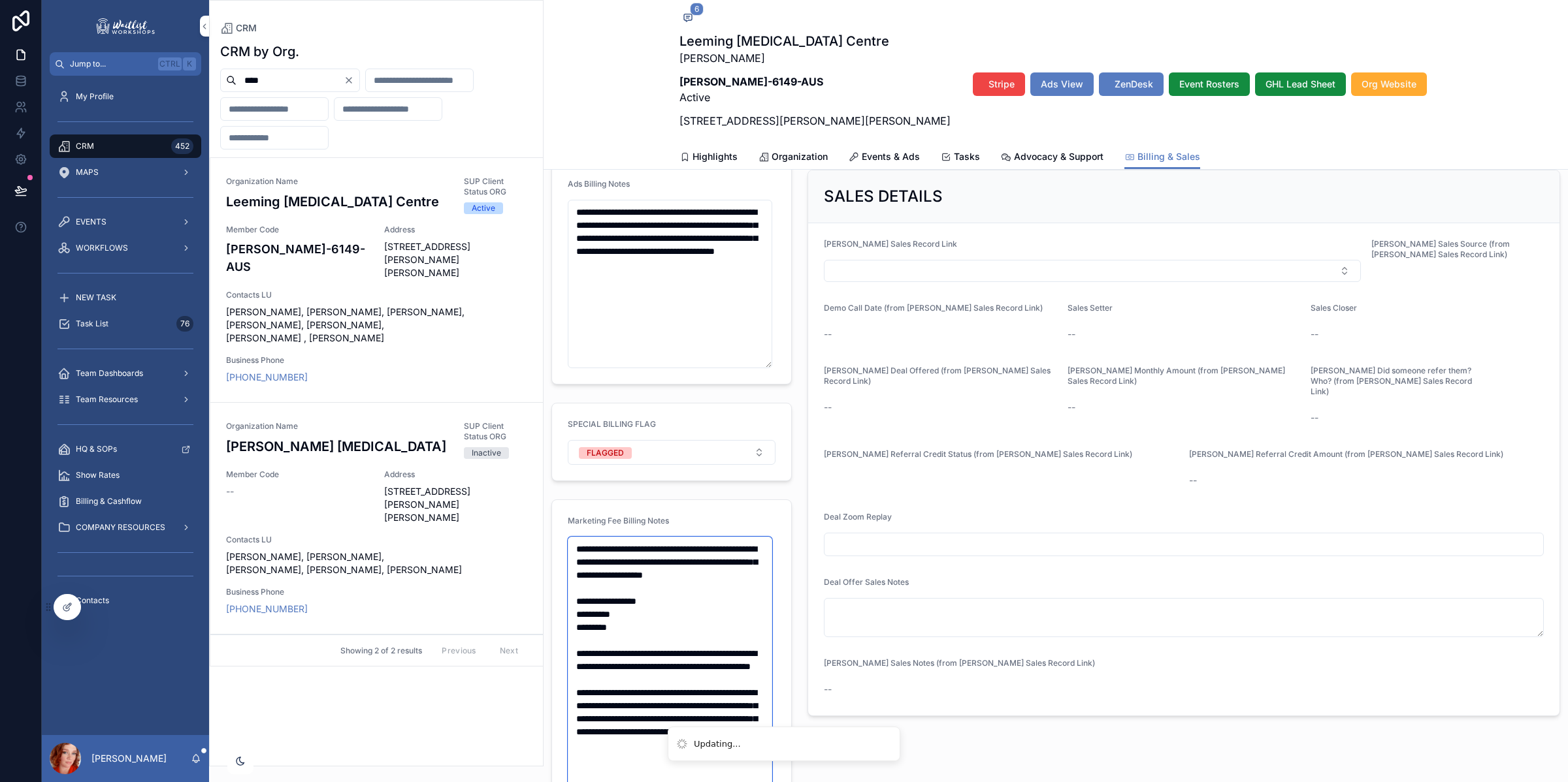
scroll to position [393, 0]
type textarea "**********"
drag, startPoint x: 642, startPoint y: 288, endPoint x: 575, endPoint y: 204, distance: 107.4
click at [575, 204] on textarea "**********" at bounding box center [670, 285] width 205 height 168
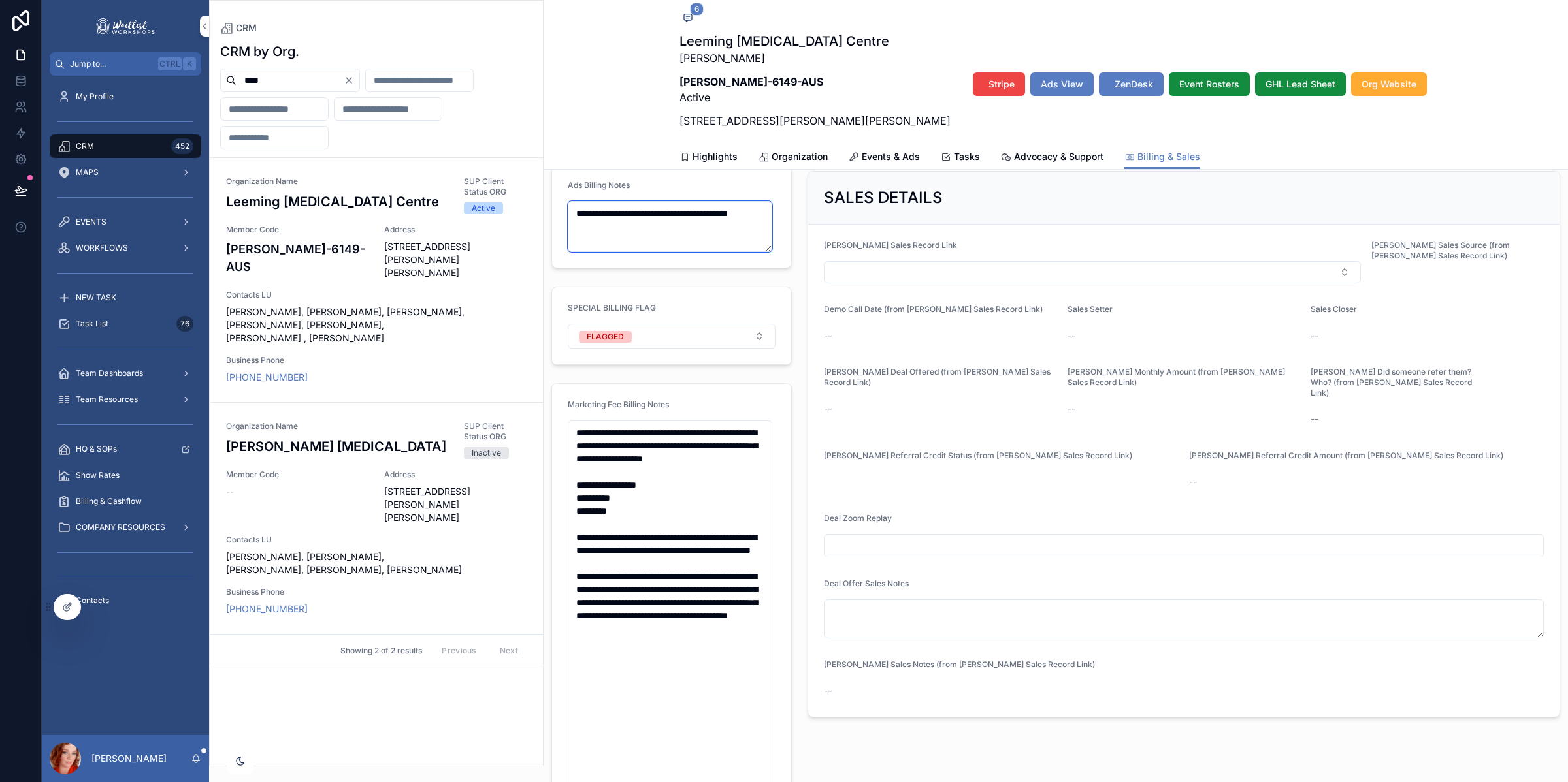
type textarea "**********"
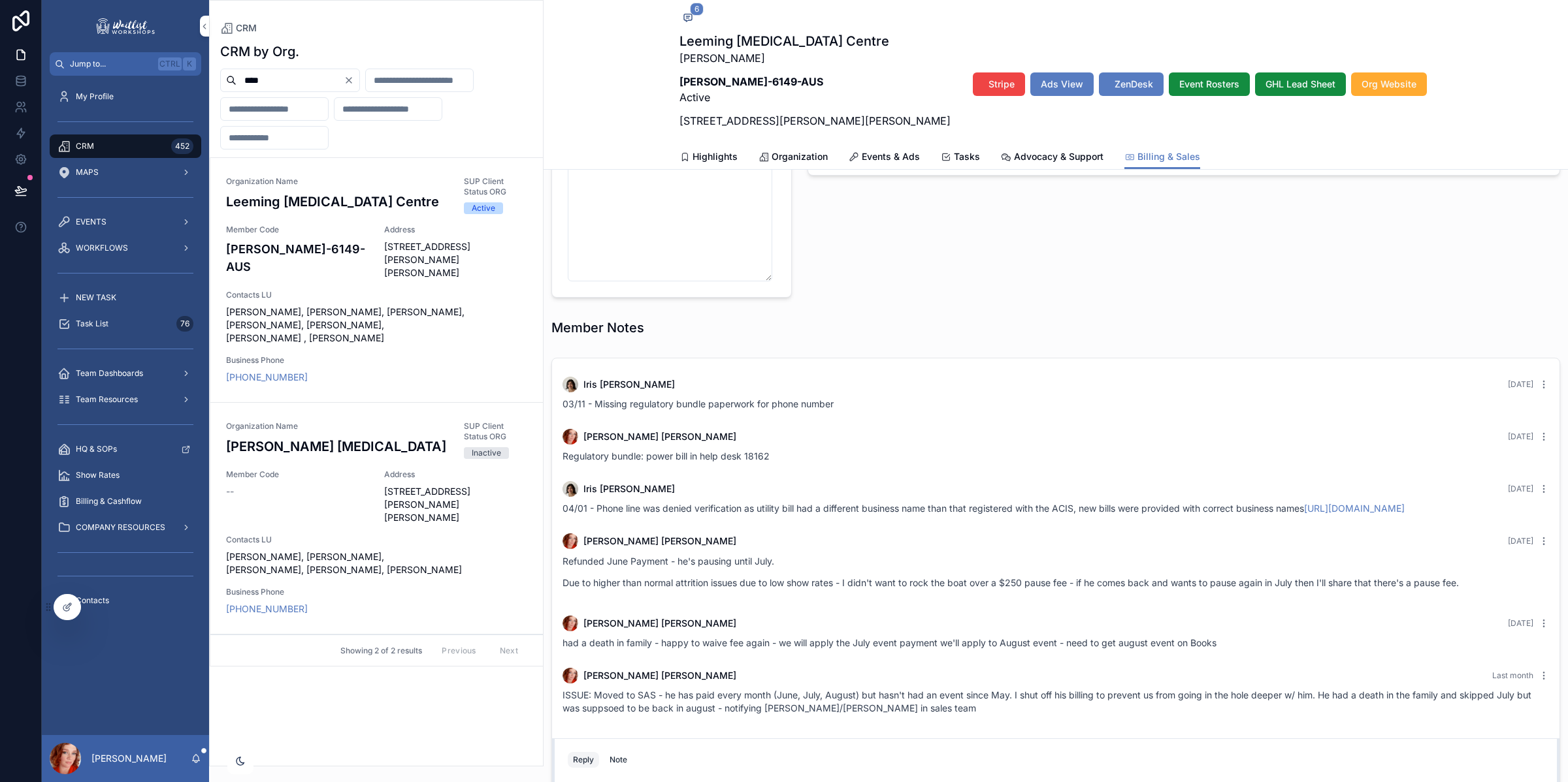
scroll to position [1096, 0]
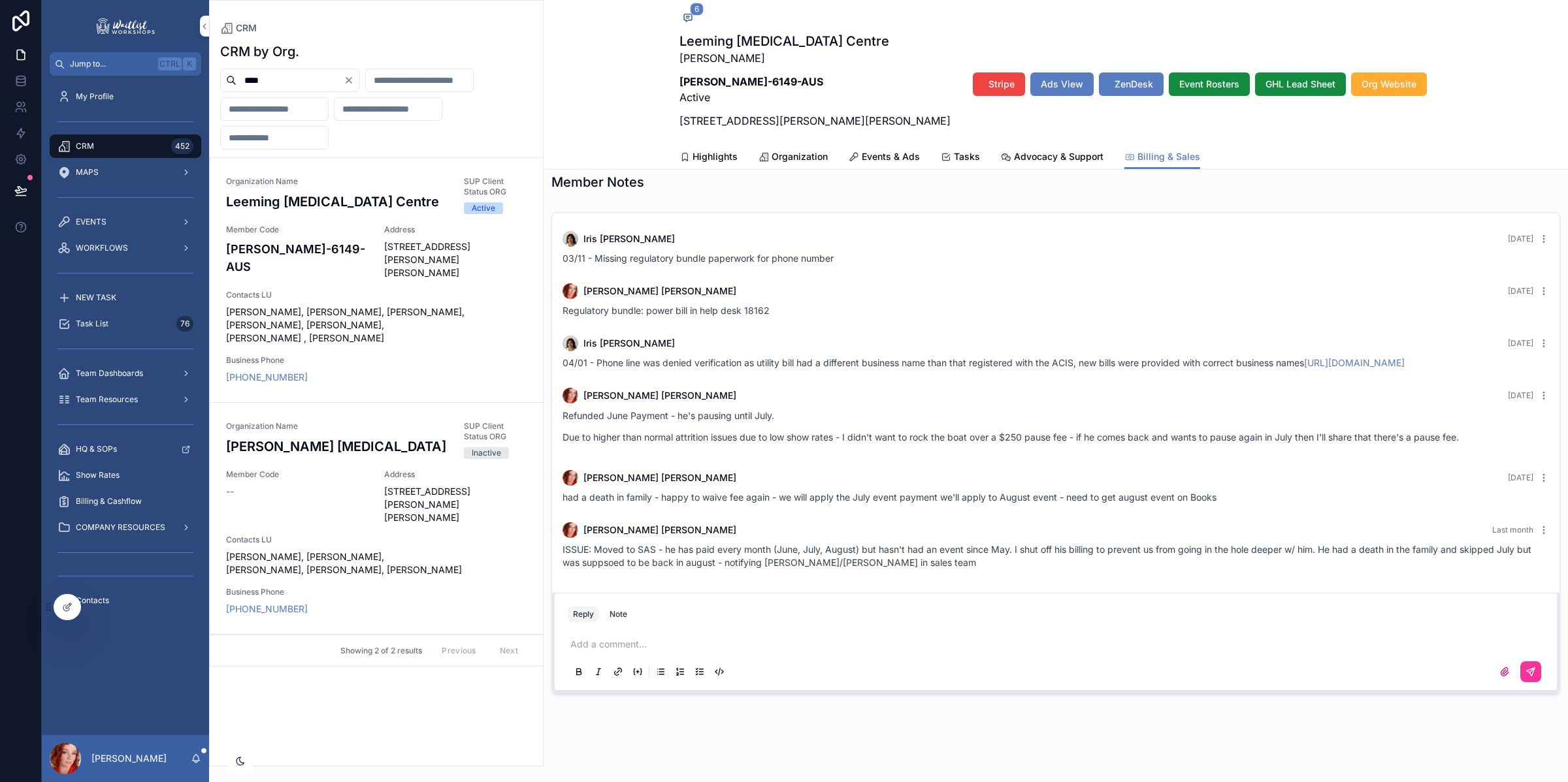
click at [691, 638] on p "scrollable content" at bounding box center [1058, 644] width 975 height 13
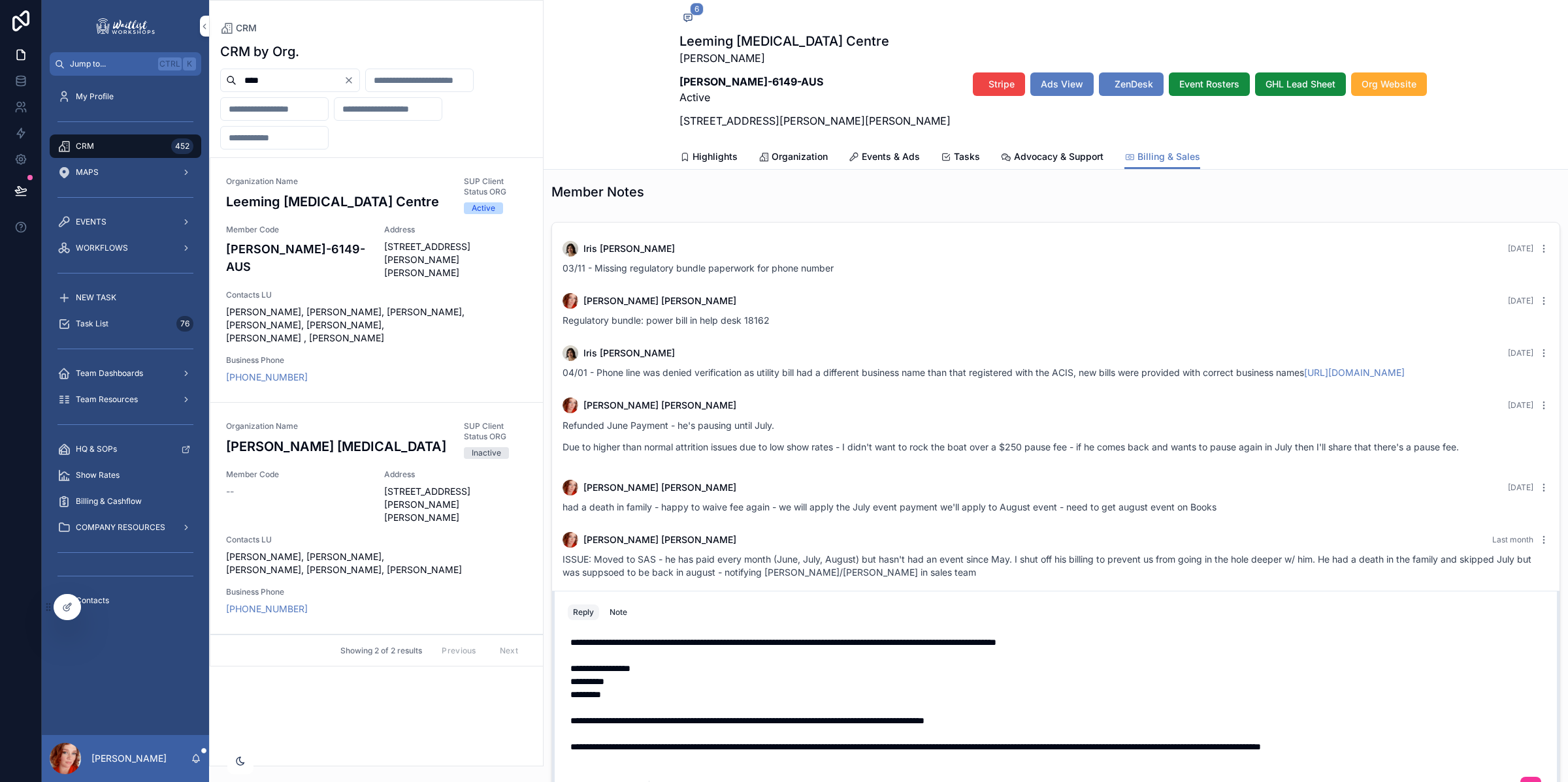
scroll to position [1189, 0]
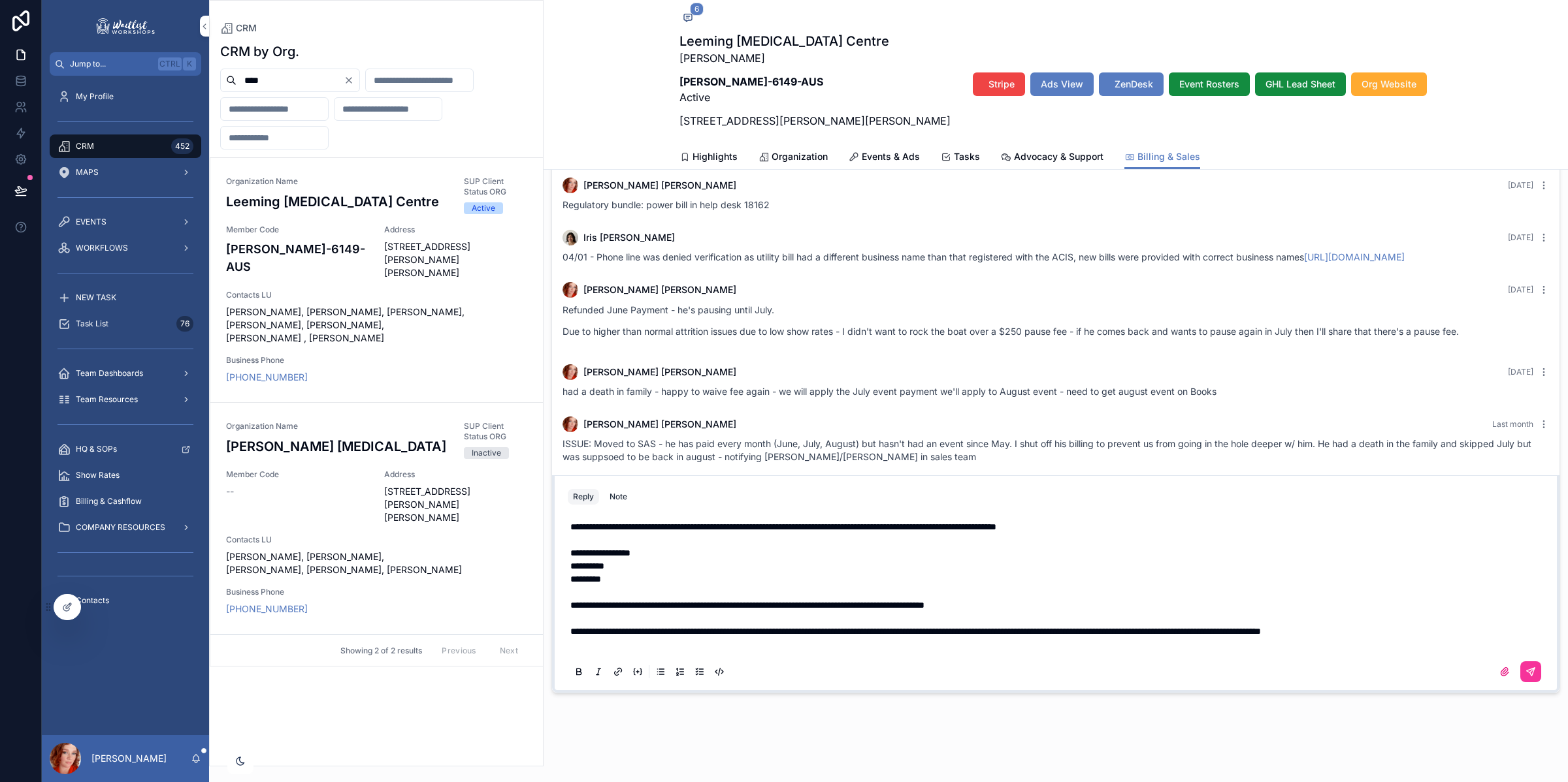
click at [1524, 670] on button "scrollable content" at bounding box center [1530, 672] width 21 height 21
type textarea "**********"
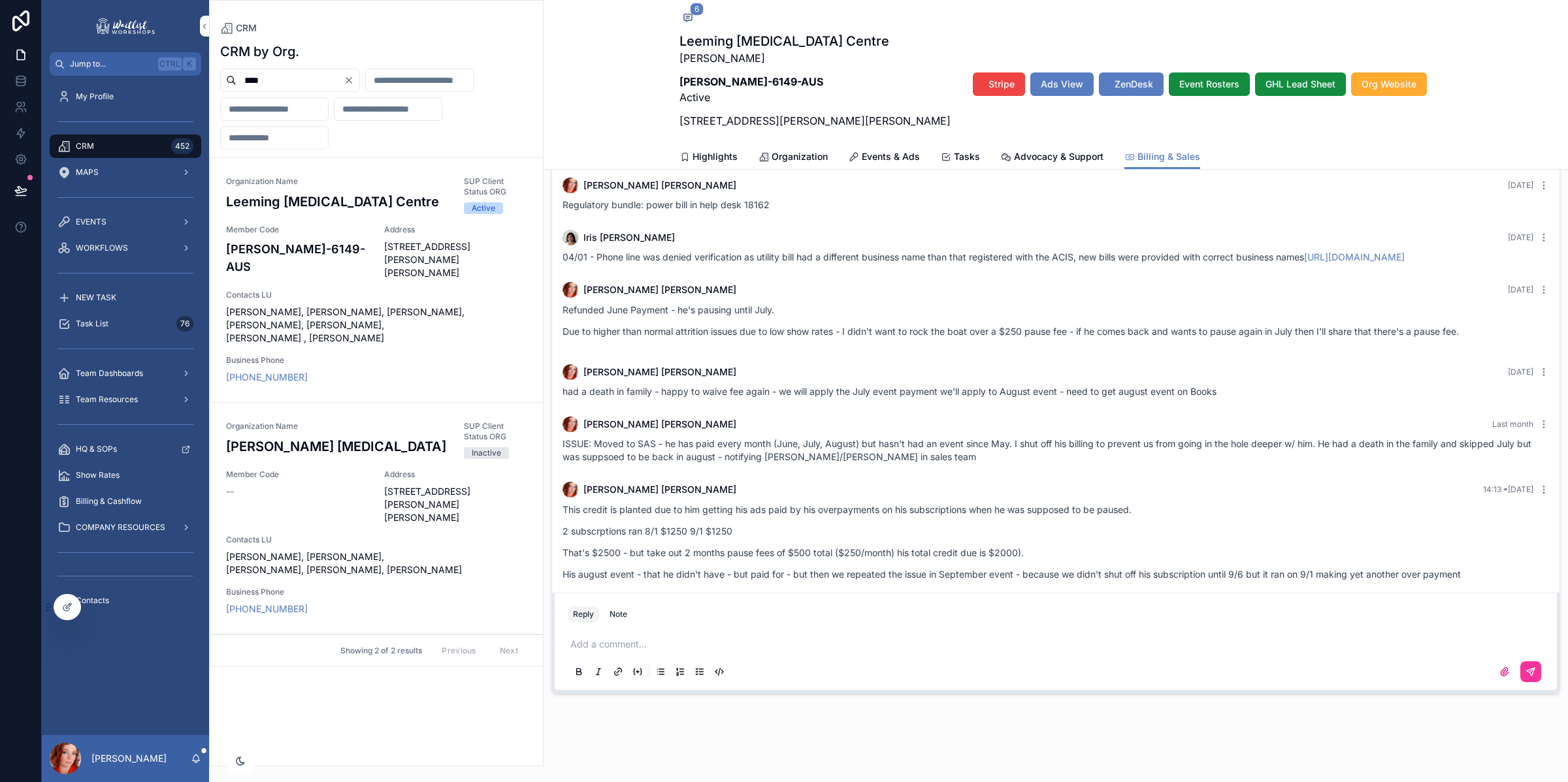
scroll to position [1200, 0]
click at [878, 162] on span "Events & Ads" at bounding box center [891, 157] width 58 height 13
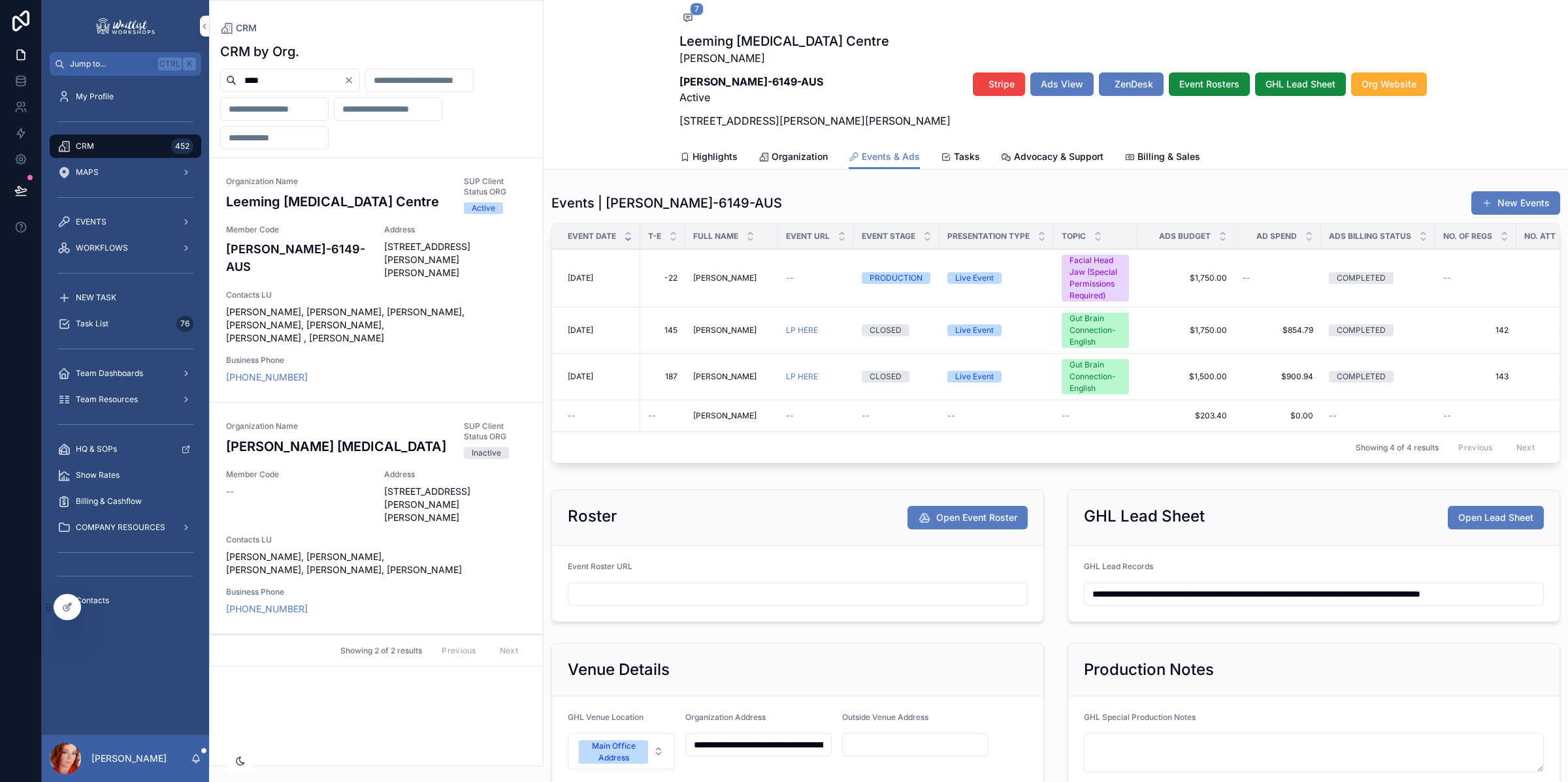
drag, startPoint x: 280, startPoint y: 80, endPoint x: 144, endPoint y: 81, distance: 136.0
click at [145, 81] on div "Jump to... Ctrl K My Profile CRM 452 MAPS EVENTS WORKFLOWS NEW TASK Task List 7…" at bounding box center [804, 391] width 1526 height 782
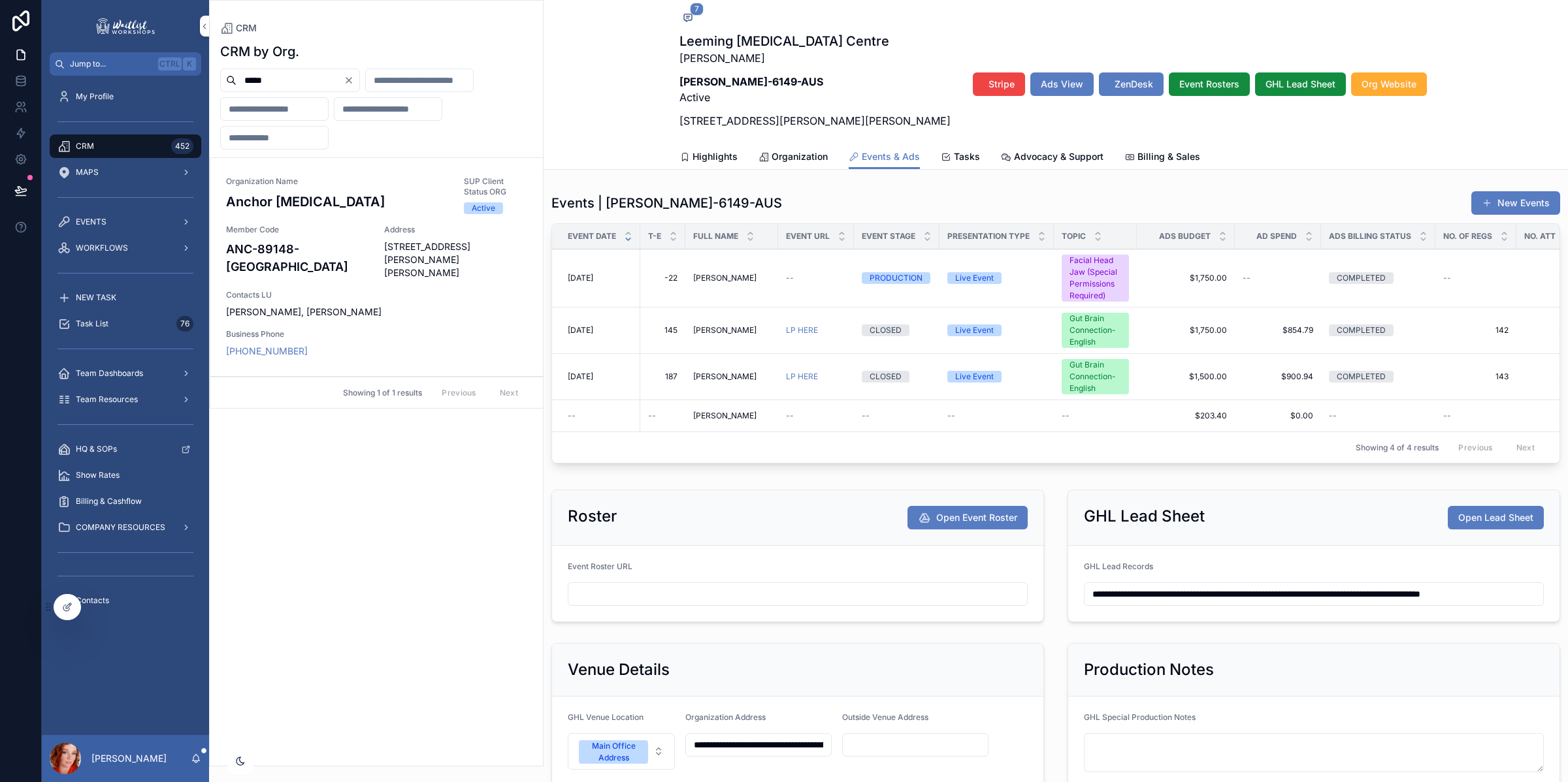
type input "*****"
click at [403, 291] on div "Contacts LU [PERSON_NAME], [PERSON_NAME]" at bounding box center [376, 304] width 301 height 29
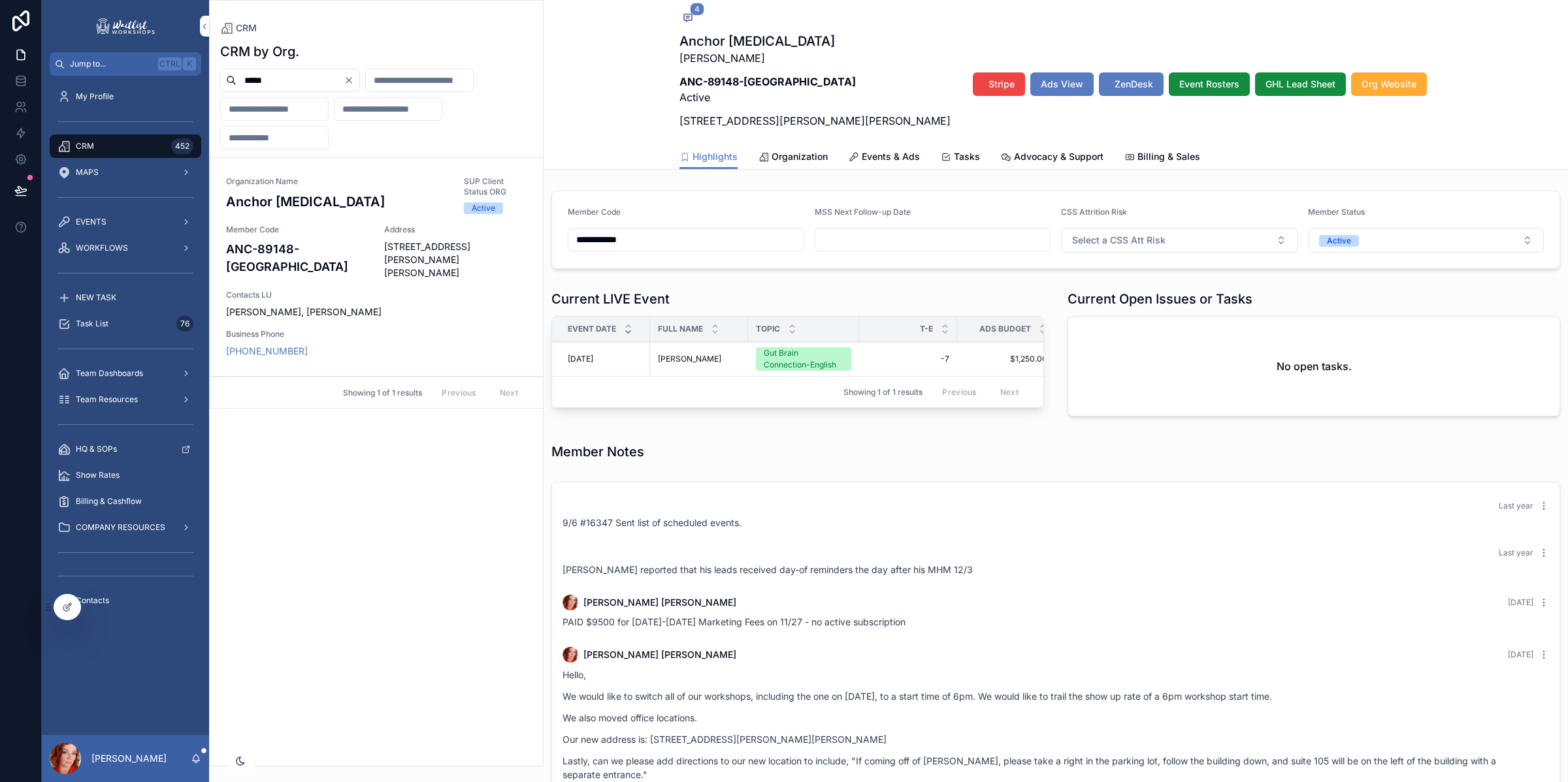
click at [1159, 158] on span "Billing & Sales" at bounding box center [1168, 157] width 63 height 13
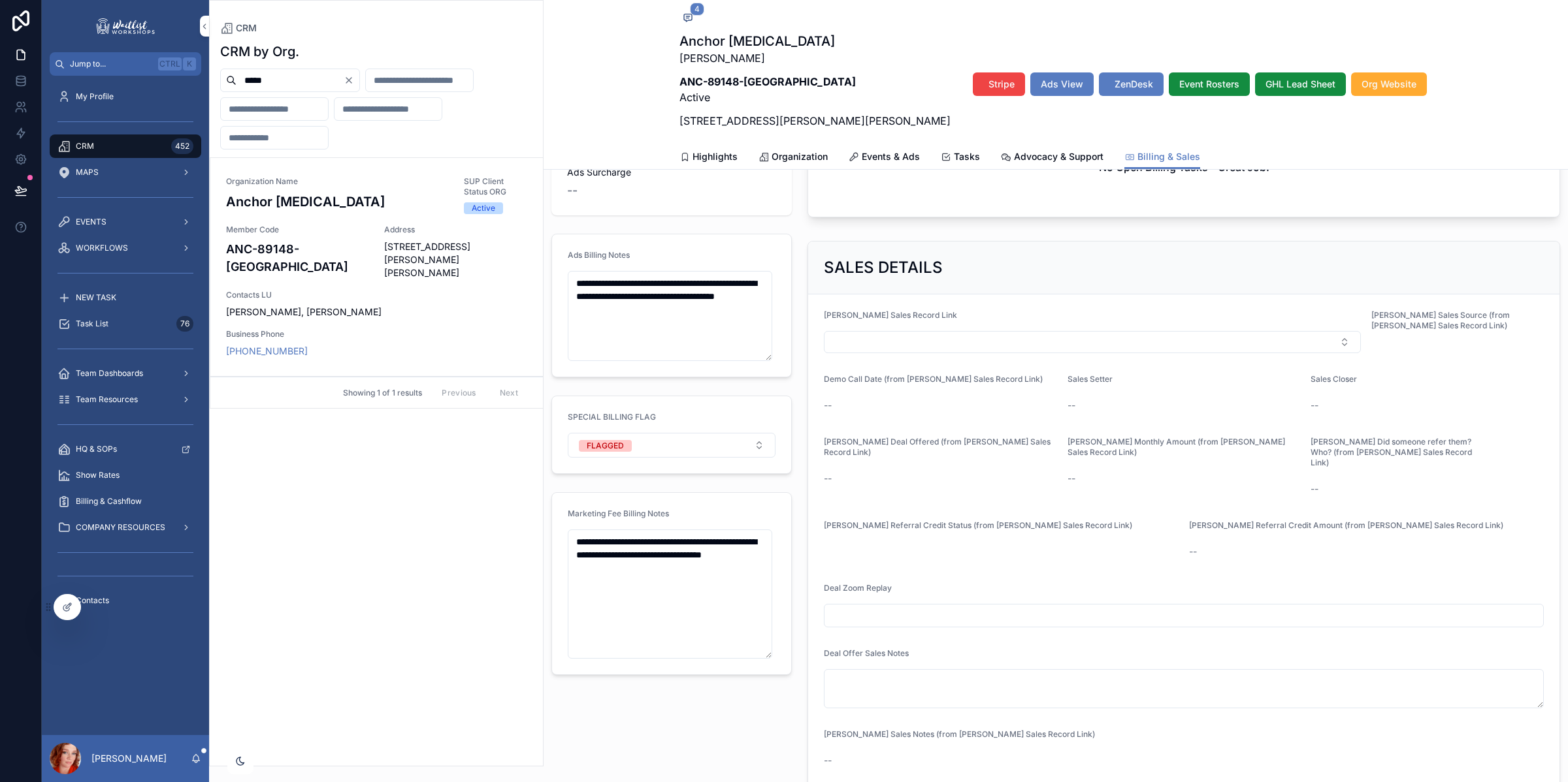
scroll to position [324, 0]
drag, startPoint x: 618, startPoint y: 290, endPoint x: 563, endPoint y: 252, distance: 66.9
click at [563, 252] on form "**********" at bounding box center [671, 305] width 240 height 142
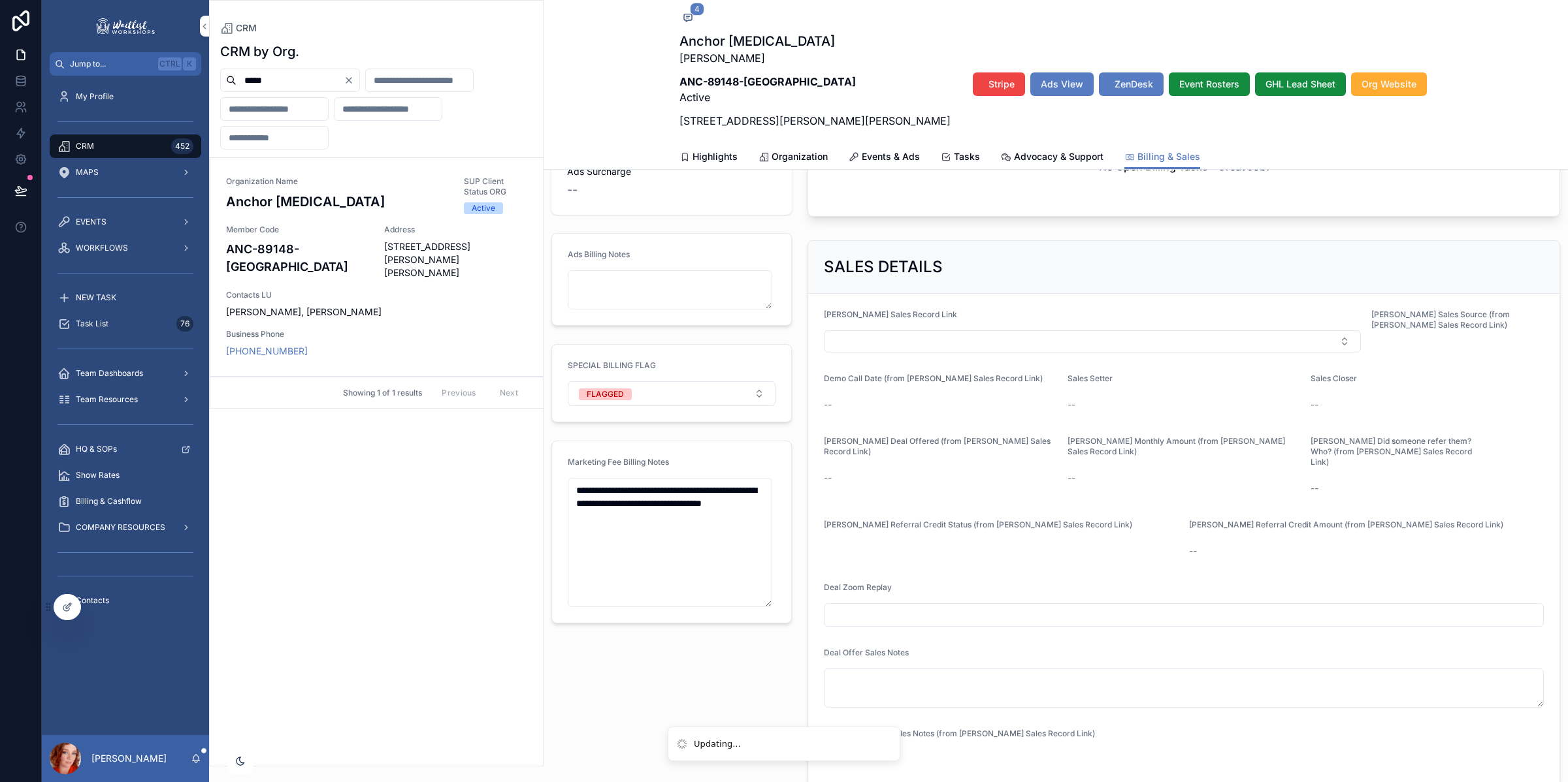
click at [580, 656] on div "**********" at bounding box center [671, 326] width 256 height 931
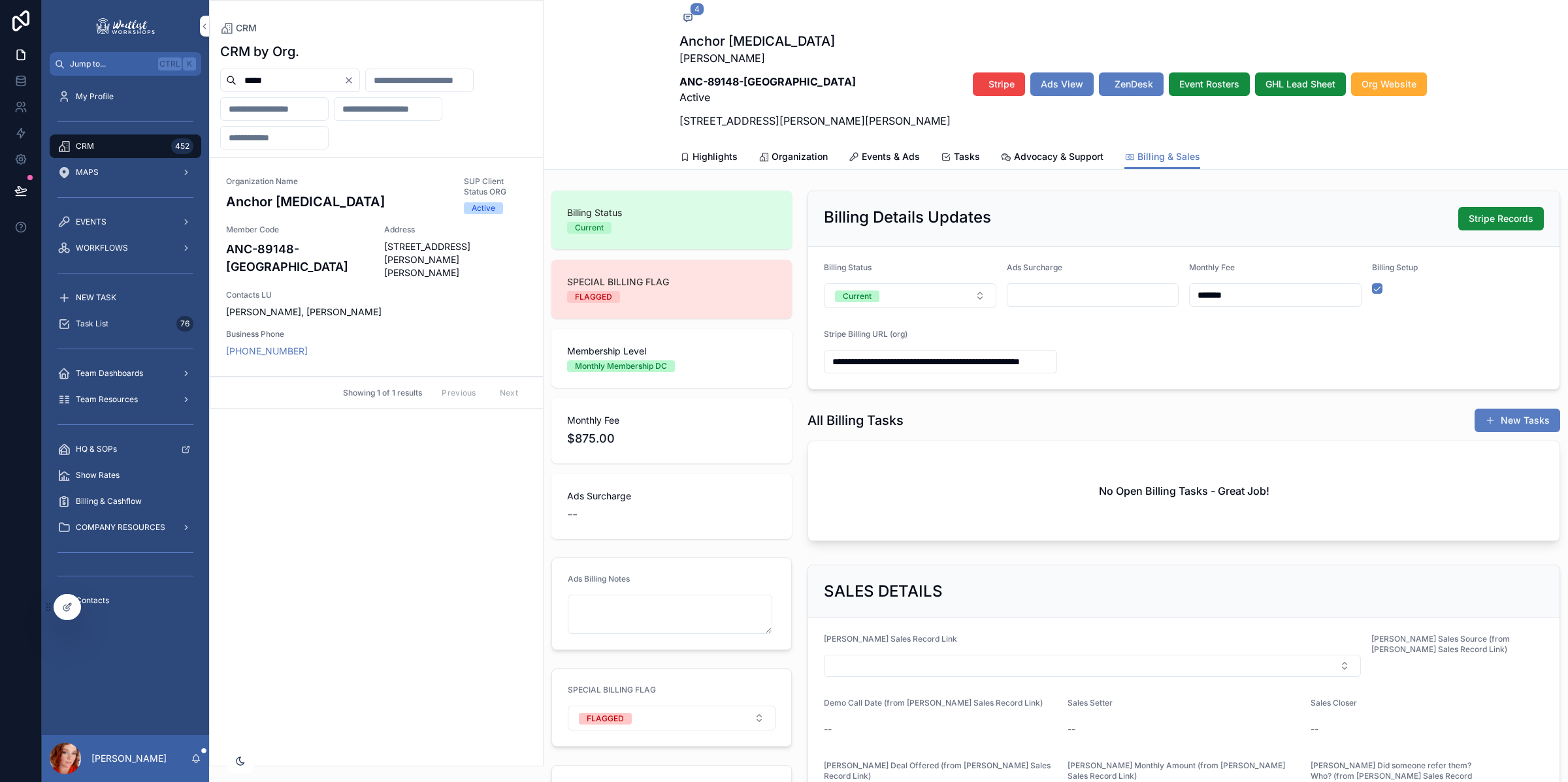
drag, startPoint x: 330, startPoint y: 83, endPoint x: -82, endPoint y: 79, distance: 412.0
click at [0, 79] on html "Jump to... Ctrl K My Profile CRM 452 MAPS EVENTS WORKFLOWS NEW TASK Task List 7…" at bounding box center [784, 391] width 1568 height 782
click at [278, 234] on span "Member Code" at bounding box center [297, 230] width 142 height 11
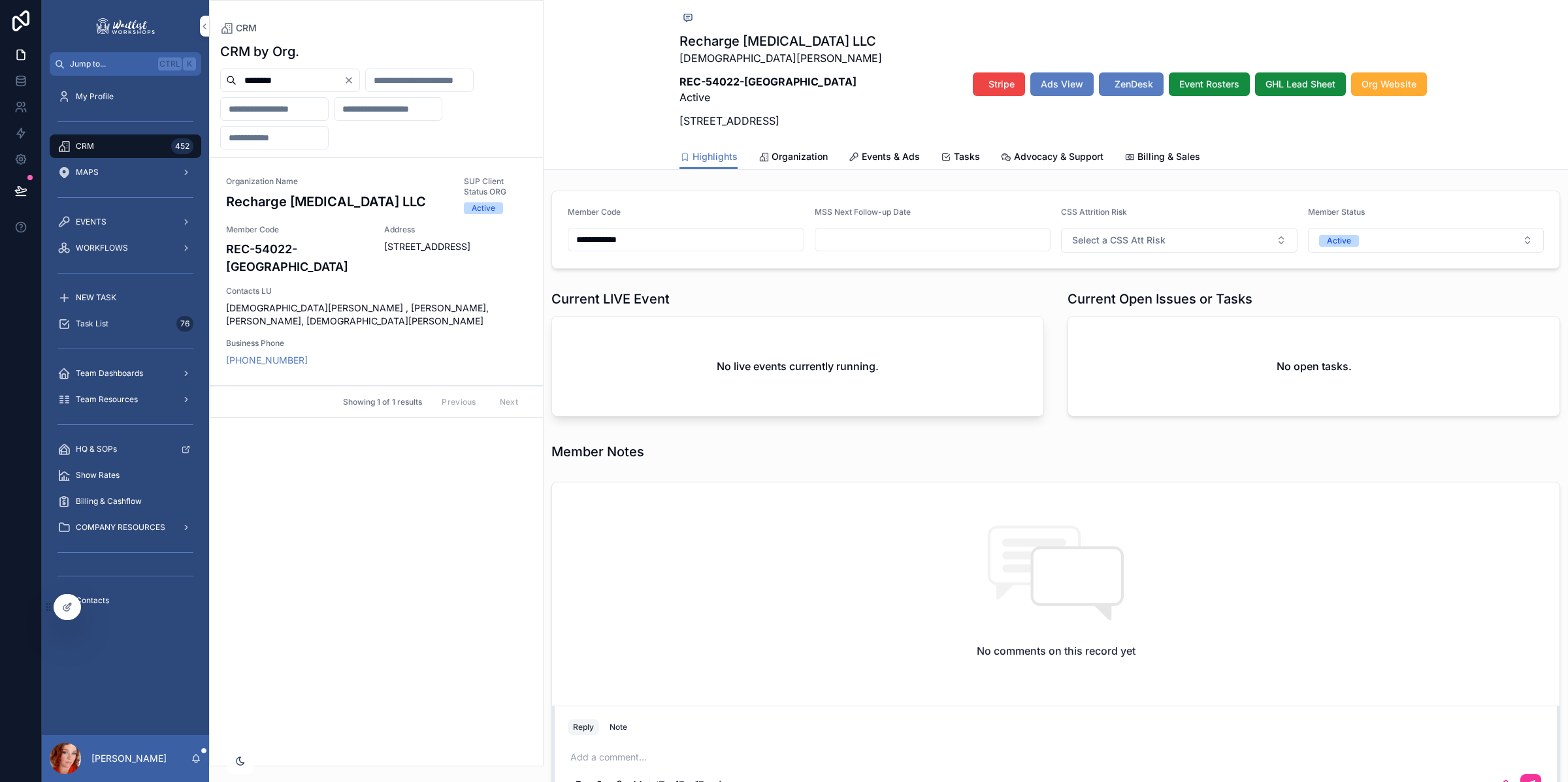
click at [988, 81] on span "Stripe" at bounding box center [1000, 85] width 26 height 13
click at [686, 16] on icon "scrollable content" at bounding box center [688, 17] width 8 height 7
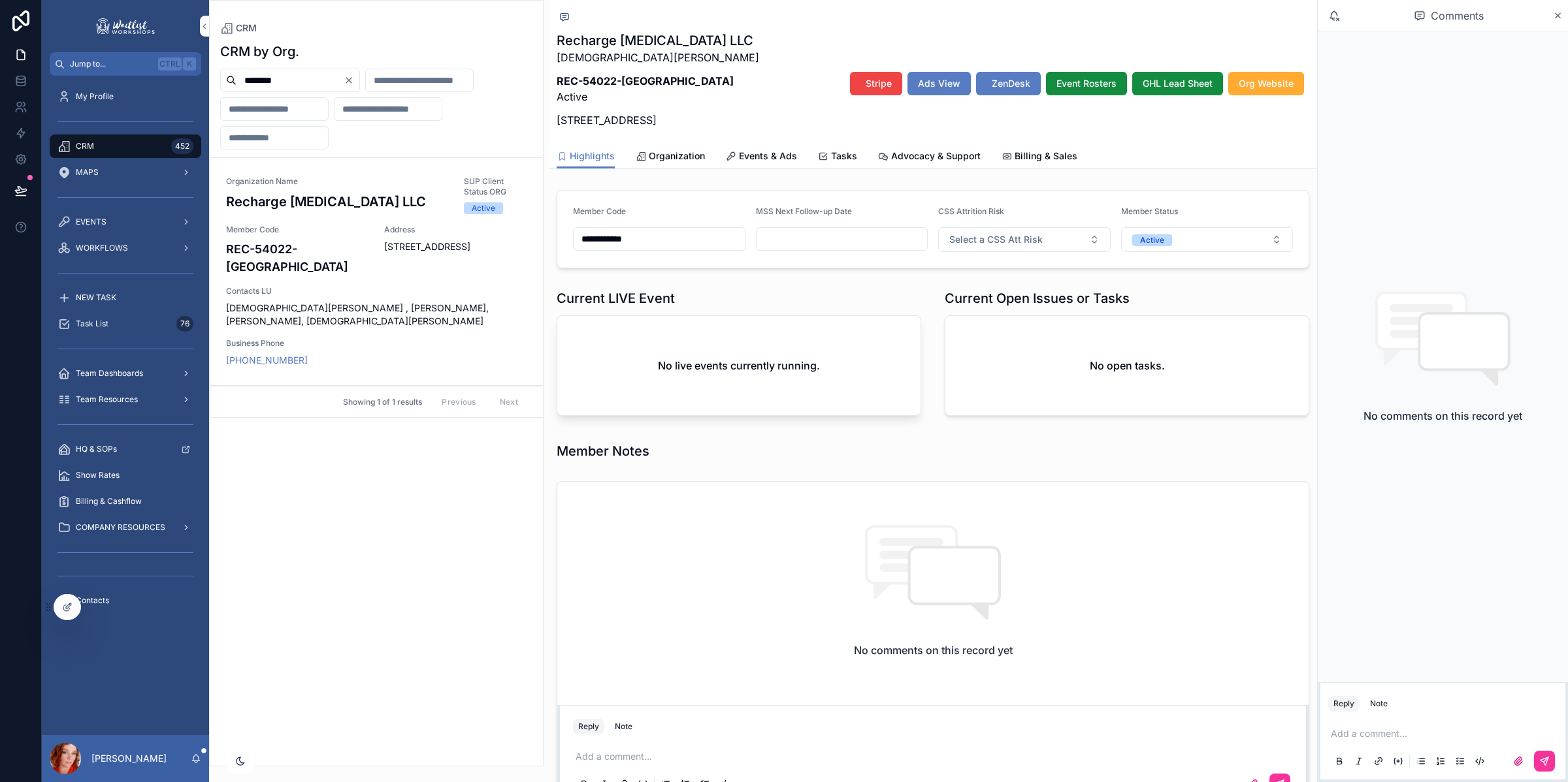
click at [1385, 699] on div "Note" at bounding box center [1378, 704] width 17 height 11
click at [1393, 730] on p "scrollable content" at bounding box center [1445, 734] width 229 height 13
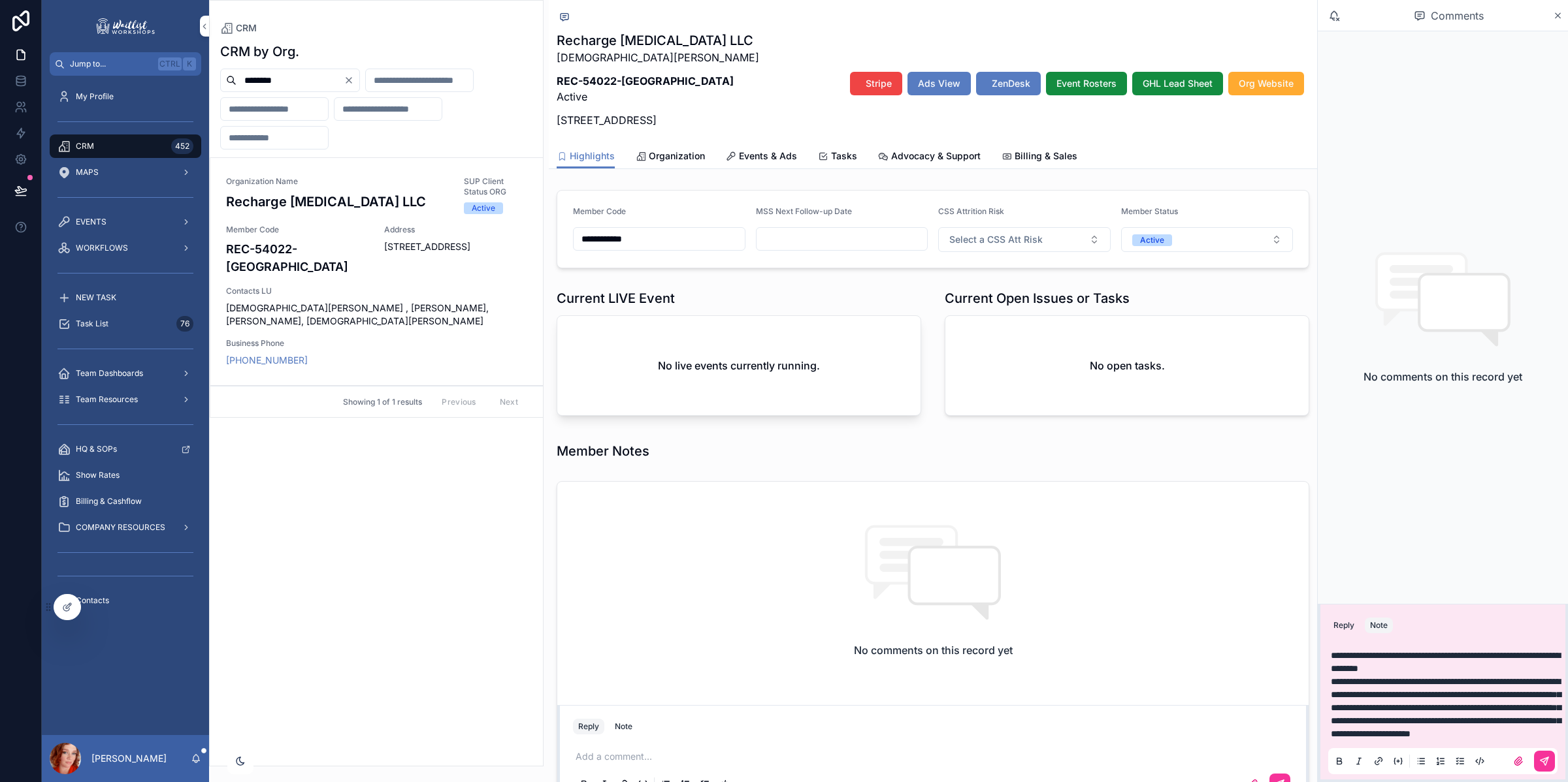
click at [1540, 758] on icon "scrollable content" at bounding box center [1544, 761] width 11 height 11
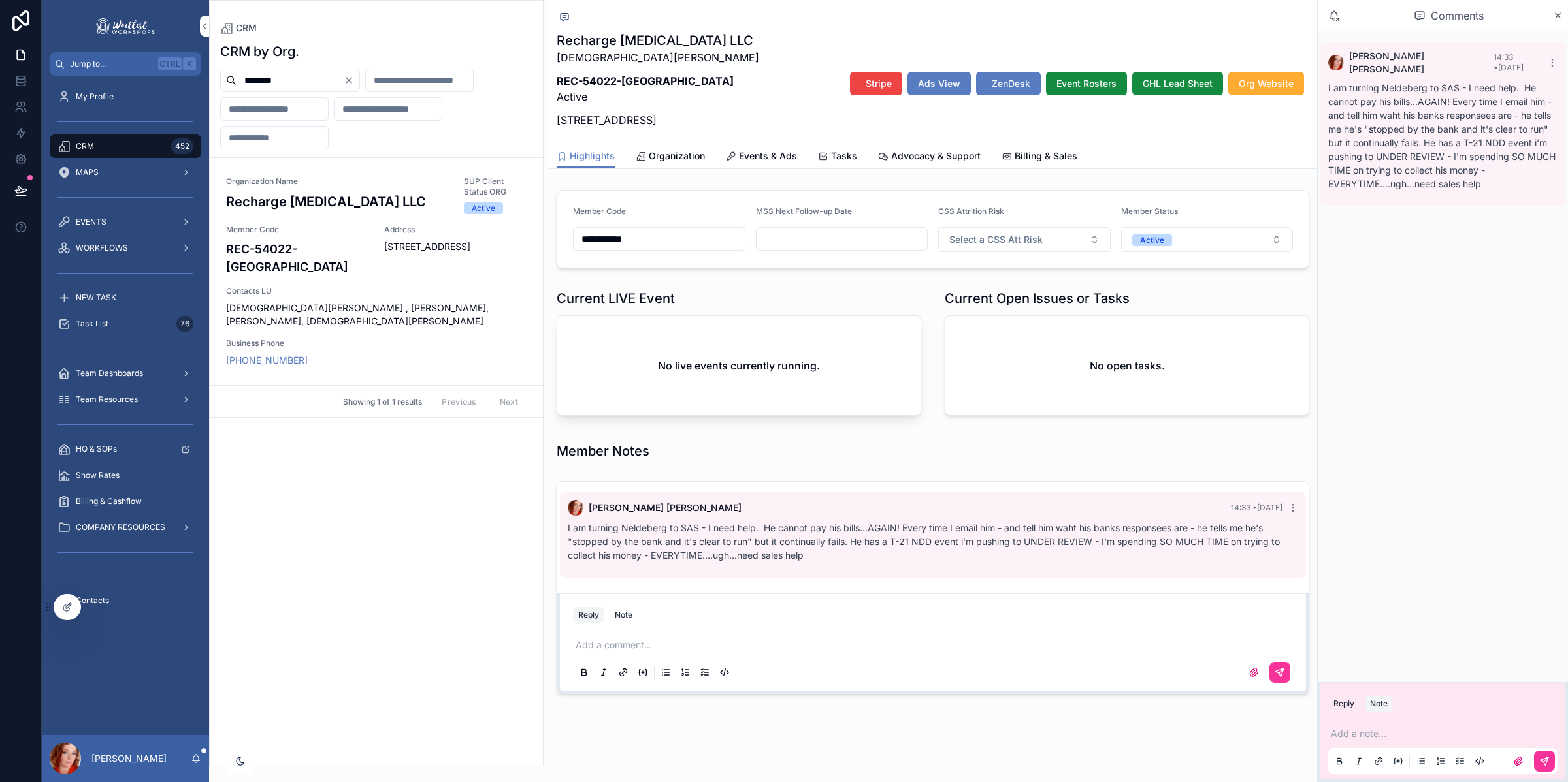
click at [1034, 154] on span "Billing & Sales" at bounding box center [1046, 157] width 63 height 13
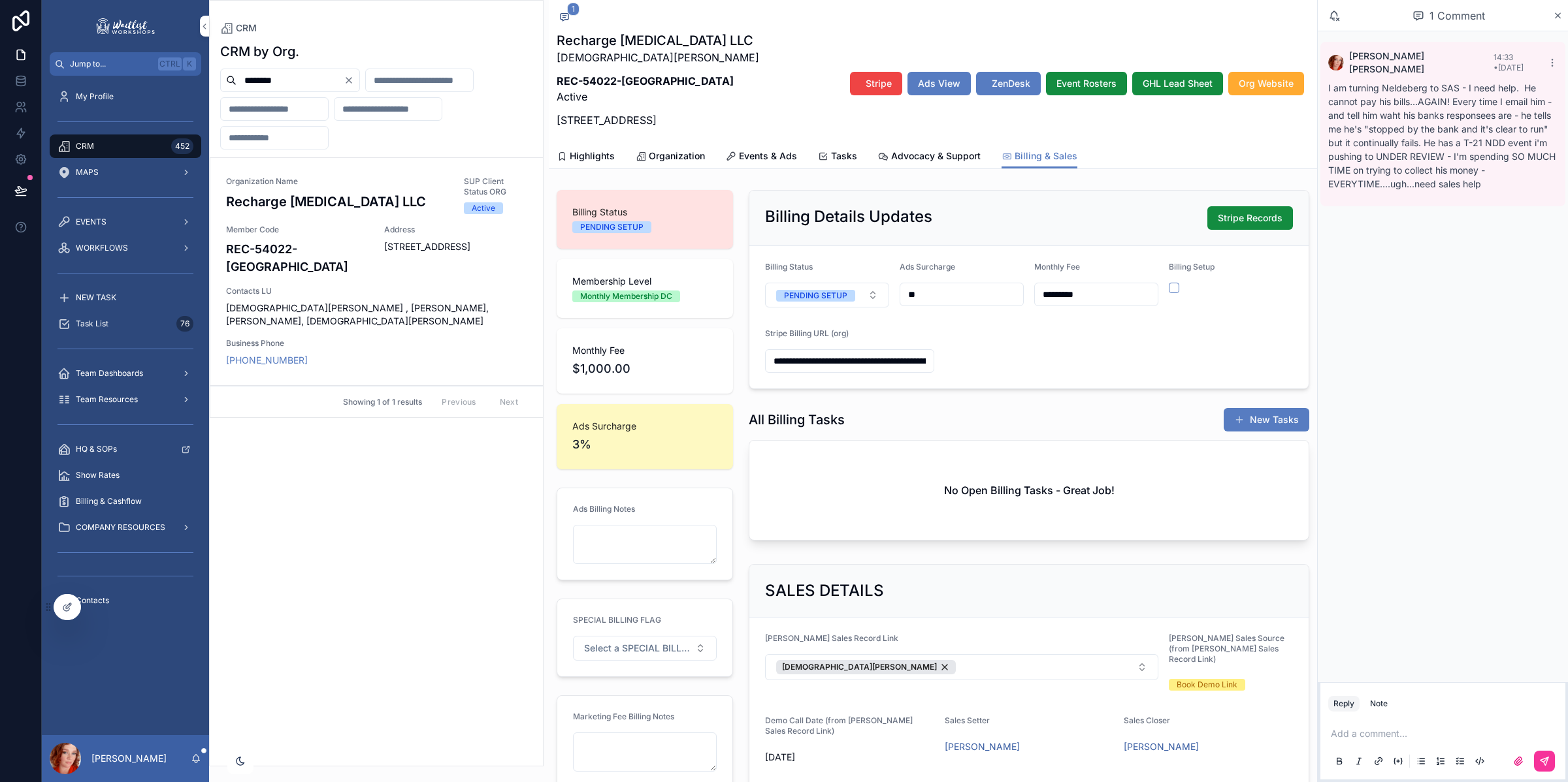
click at [854, 294] on button "PENDING SETUP" at bounding box center [826, 295] width 124 height 25
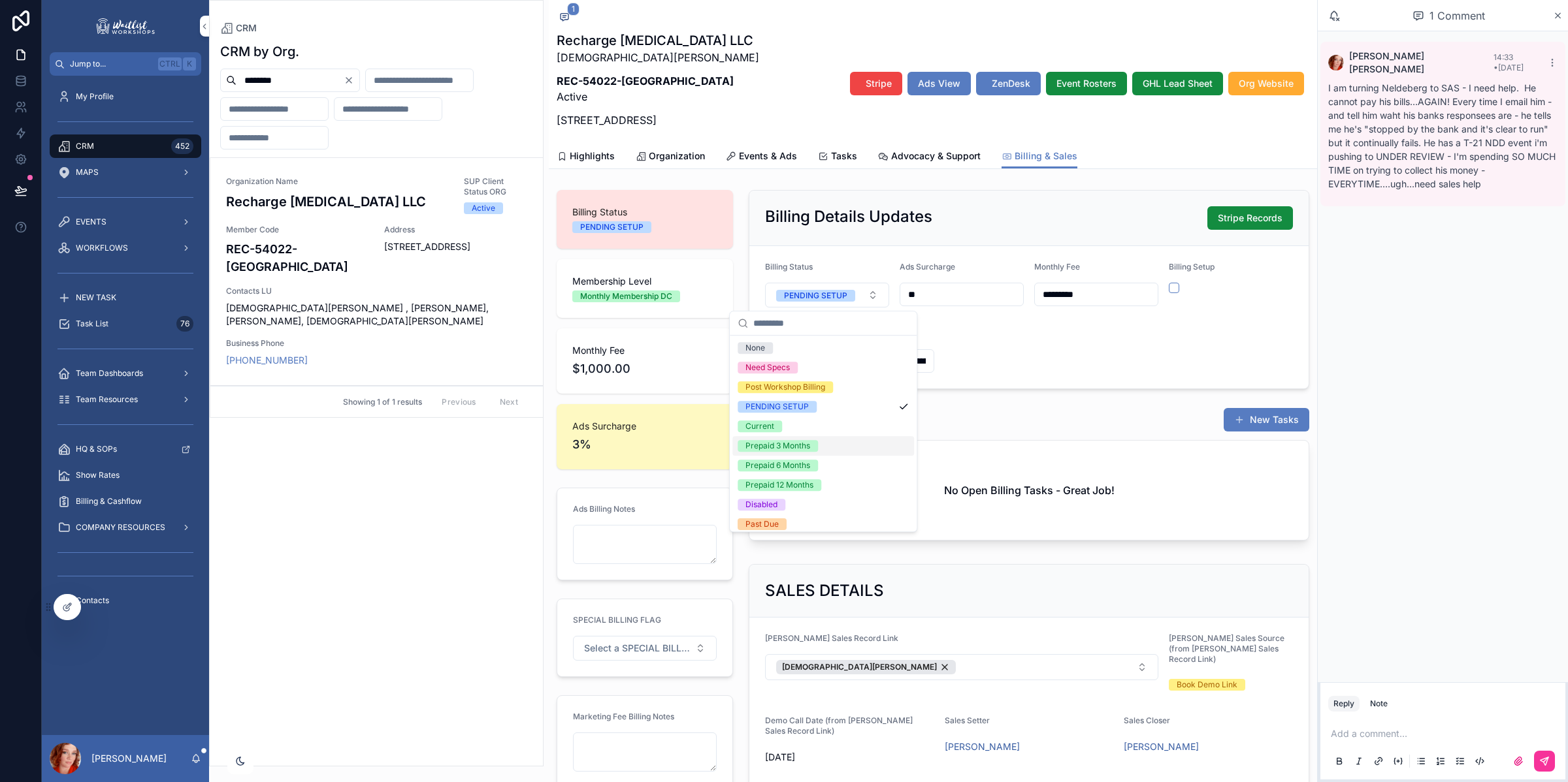
scroll to position [43, 0]
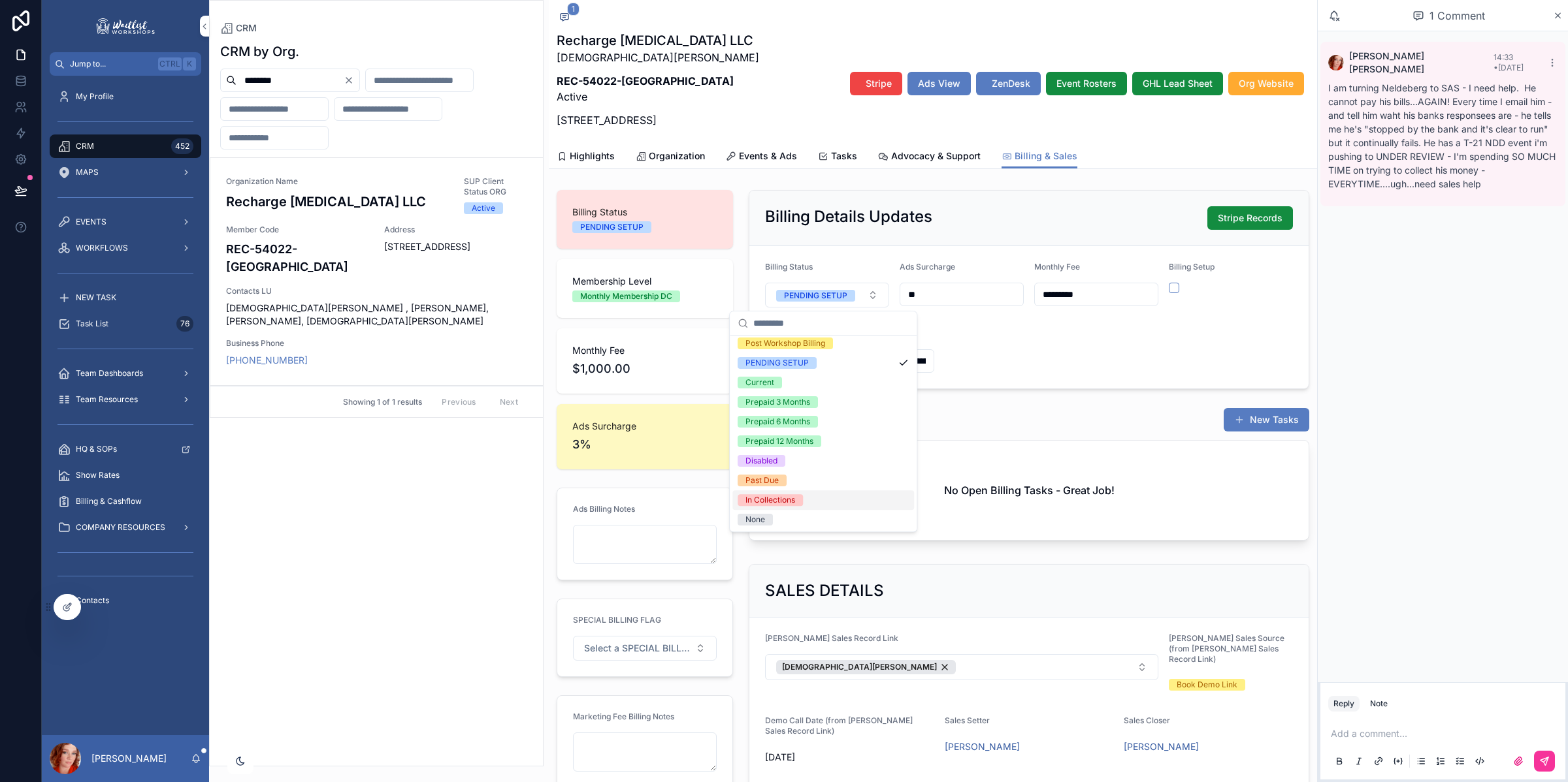
click at [804, 500] on div "In Collections" at bounding box center [822, 500] width 182 height 19
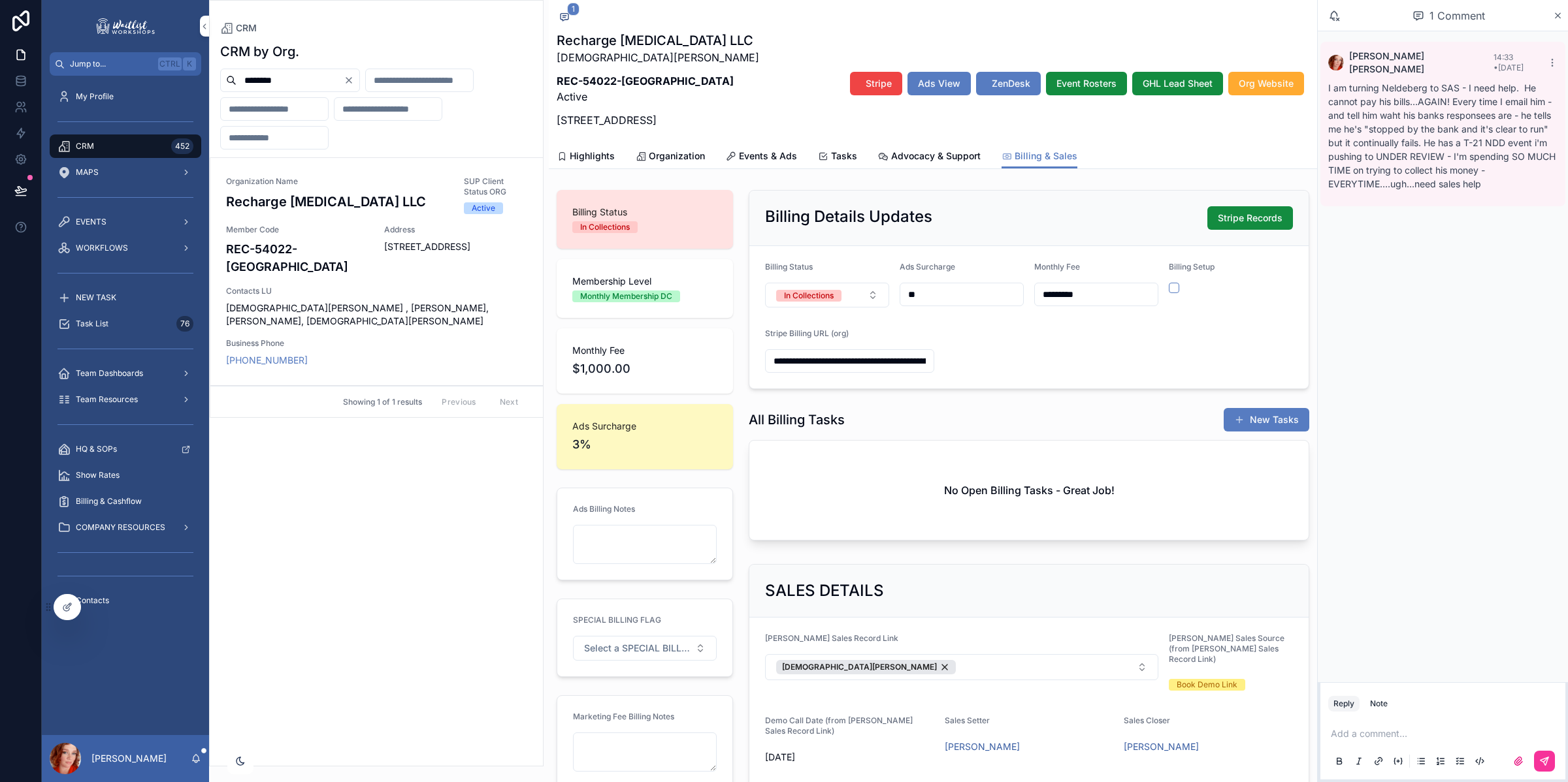
click at [1228, 226] on button "Stripe Records" at bounding box center [1250, 218] width 86 height 23
click at [608, 152] on span "Highlights" at bounding box center [592, 157] width 45 height 13
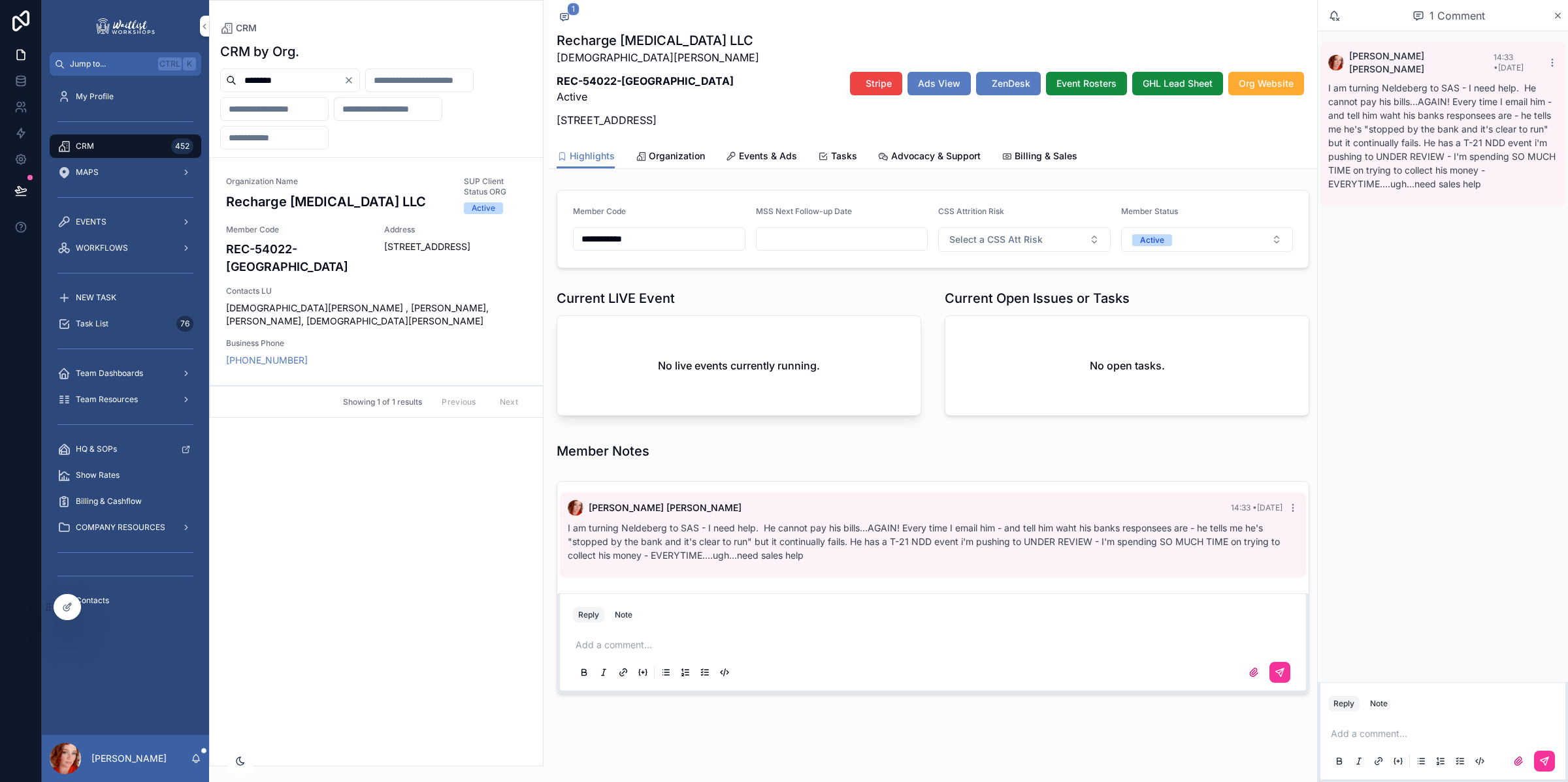
click at [1208, 237] on button "Active" at bounding box center [1206, 240] width 172 height 25
click at [1163, 386] on span "Save a Sale" at bounding box center [1140, 391] width 60 height 12
click at [1468, 392] on div "[PERSON_NAME] 14:33 • [DATE] I am turning [GEOGRAPHIC_DATA] to SAS - I need hel…" at bounding box center [1443, 357] width 250 height 651
drag, startPoint x: 292, startPoint y: 82, endPoint x: 47, endPoint y: 72, distance: 245.2
click at [48, 75] on div "**********" at bounding box center [804, 391] width 1526 height 782
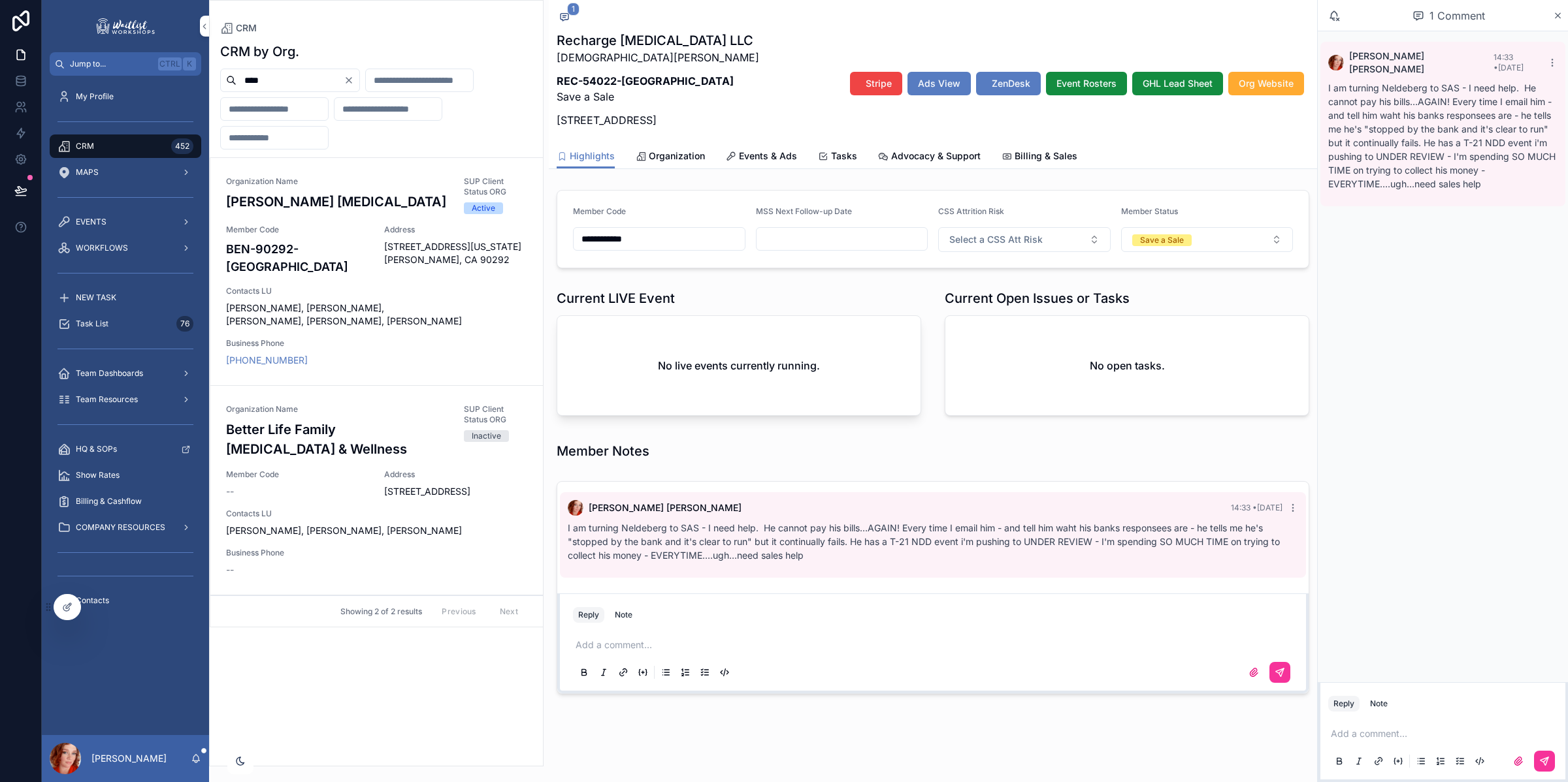
type input "****"
click at [392, 239] on div "Address [STREET_ADDRESS][US_STATE] [PERSON_NAME], CA 90292" at bounding box center [455, 245] width 143 height 41
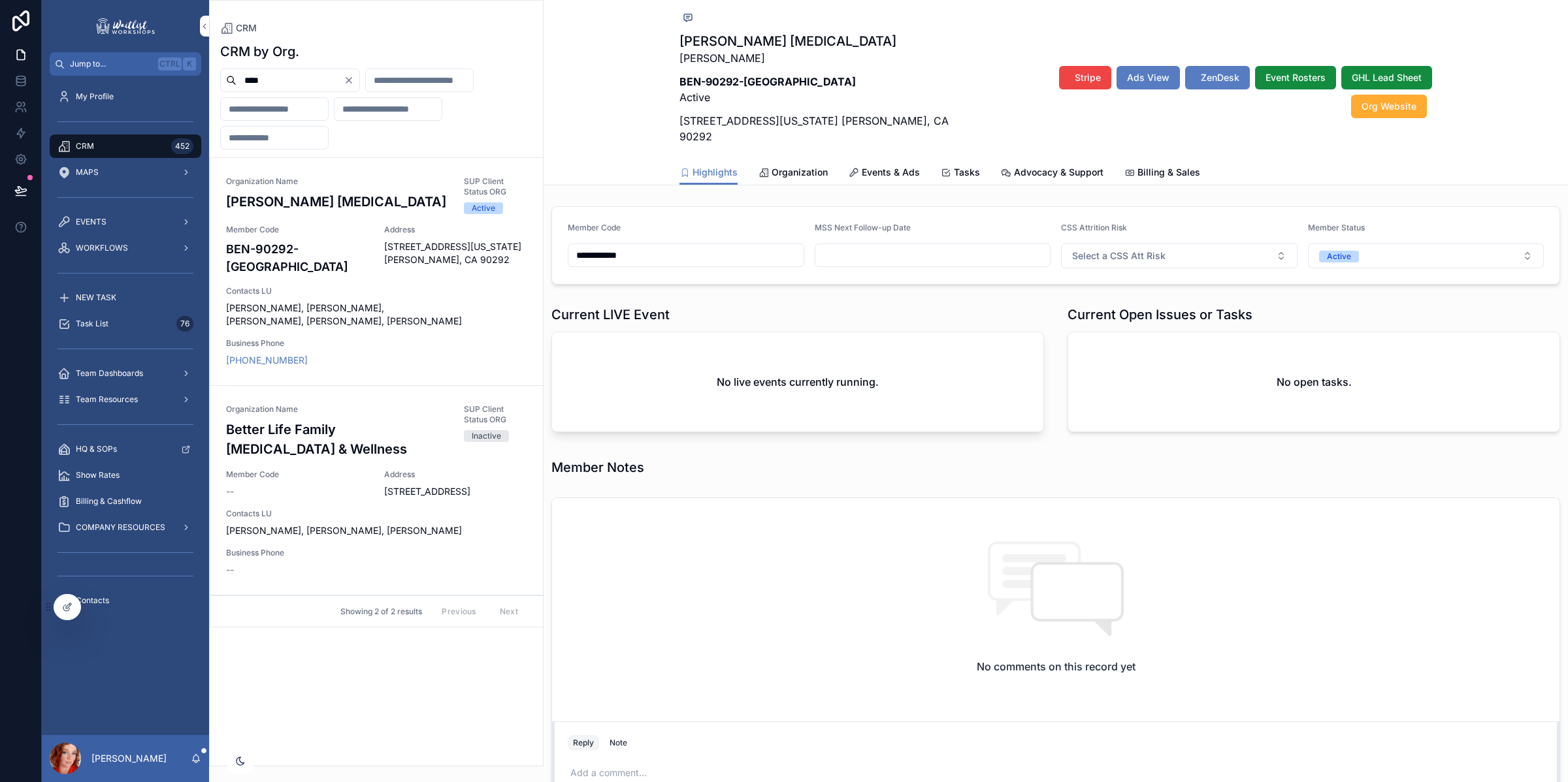
click at [891, 165] on span "Events & Ads" at bounding box center [891, 172] width 58 height 13
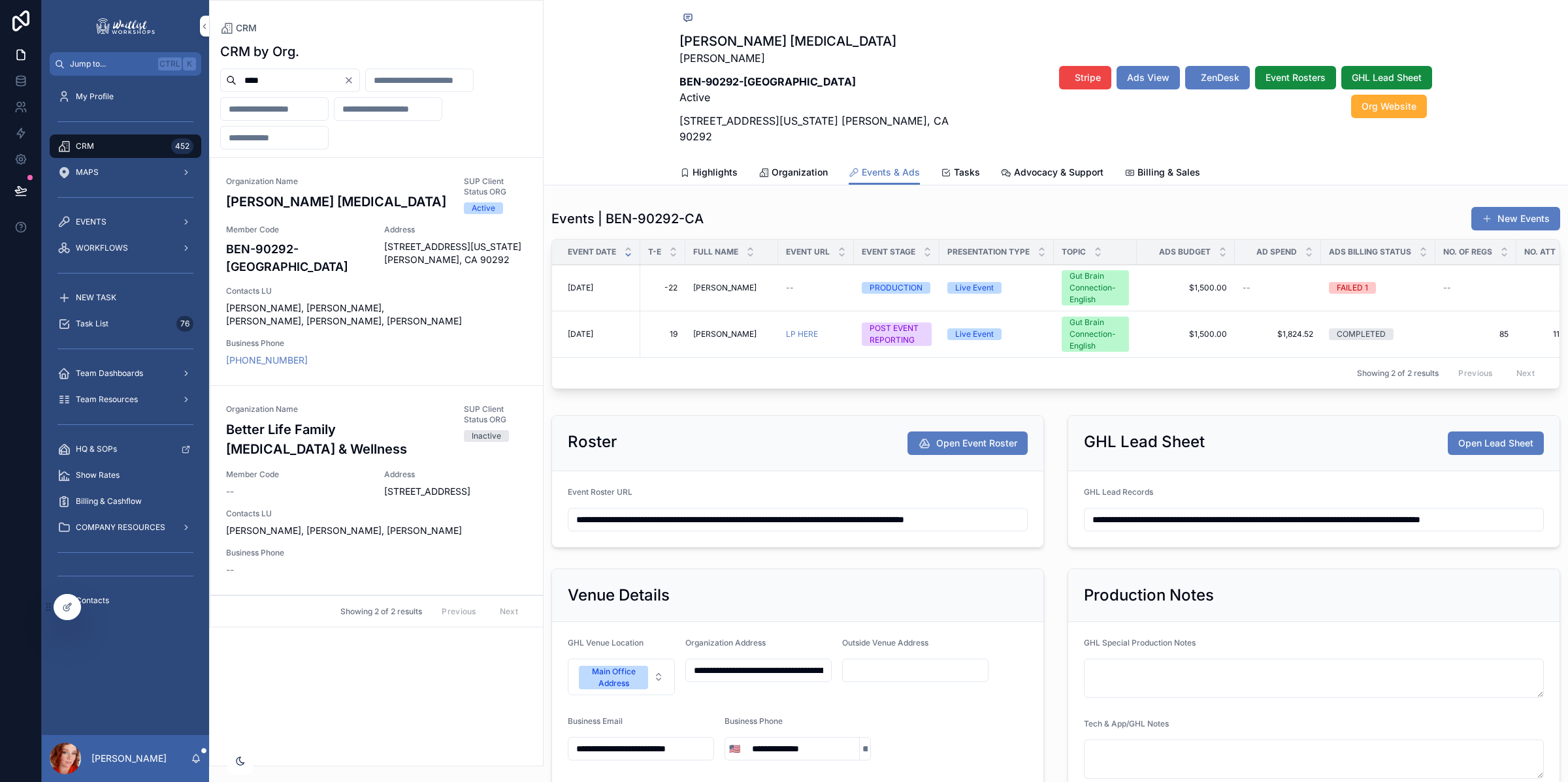
click at [1075, 78] on span "Stripe" at bounding box center [1087, 78] width 26 height 13
click at [1147, 165] on span "Billing & Sales" at bounding box center [1168, 172] width 63 height 13
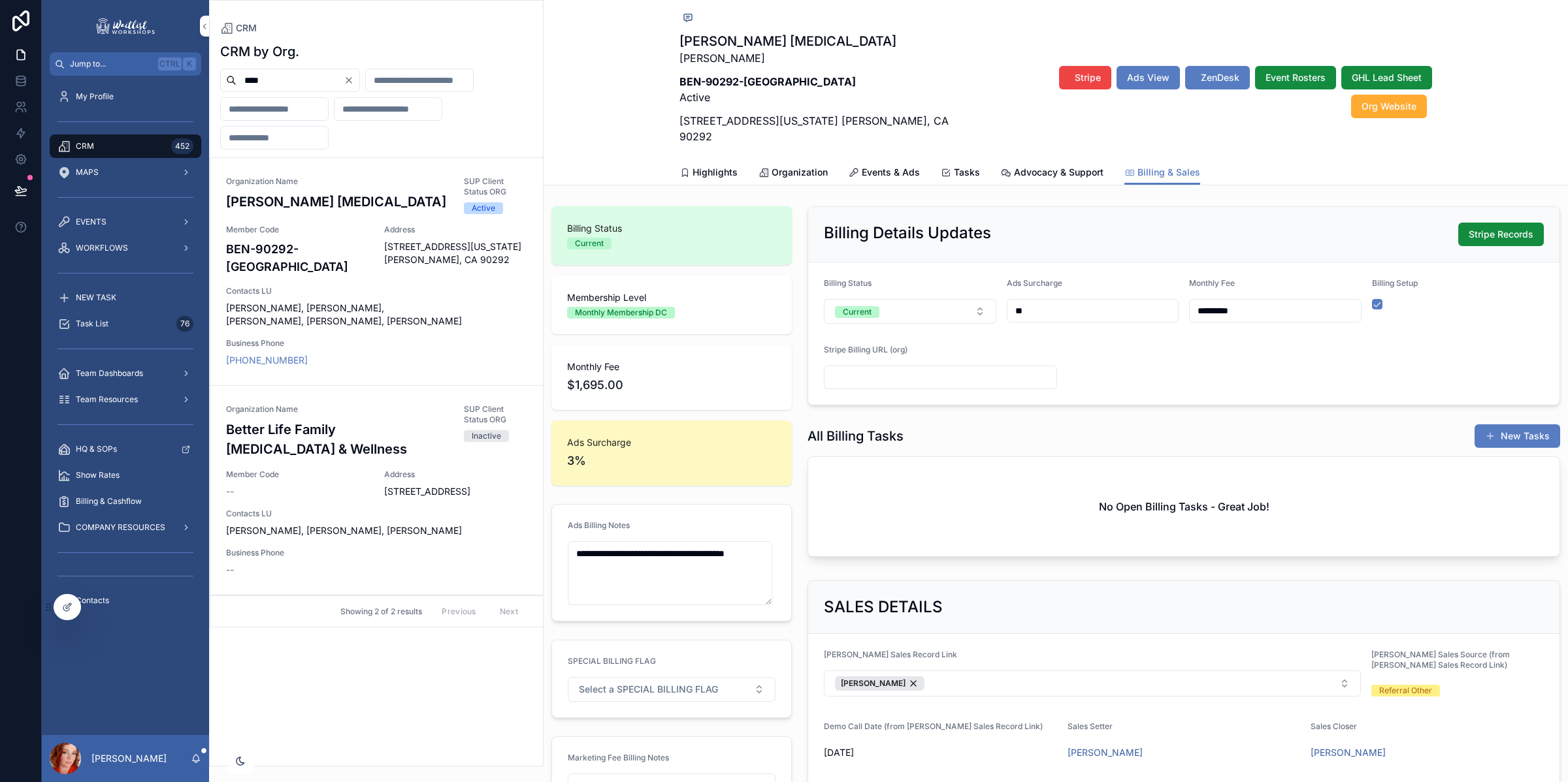
drag, startPoint x: 946, startPoint y: 364, endPoint x: 1175, endPoint y: 362, distance: 229.0
click at [946, 368] on input "scrollable content" at bounding box center [940, 377] width 232 height 18
paste input "**********"
type input "**********"
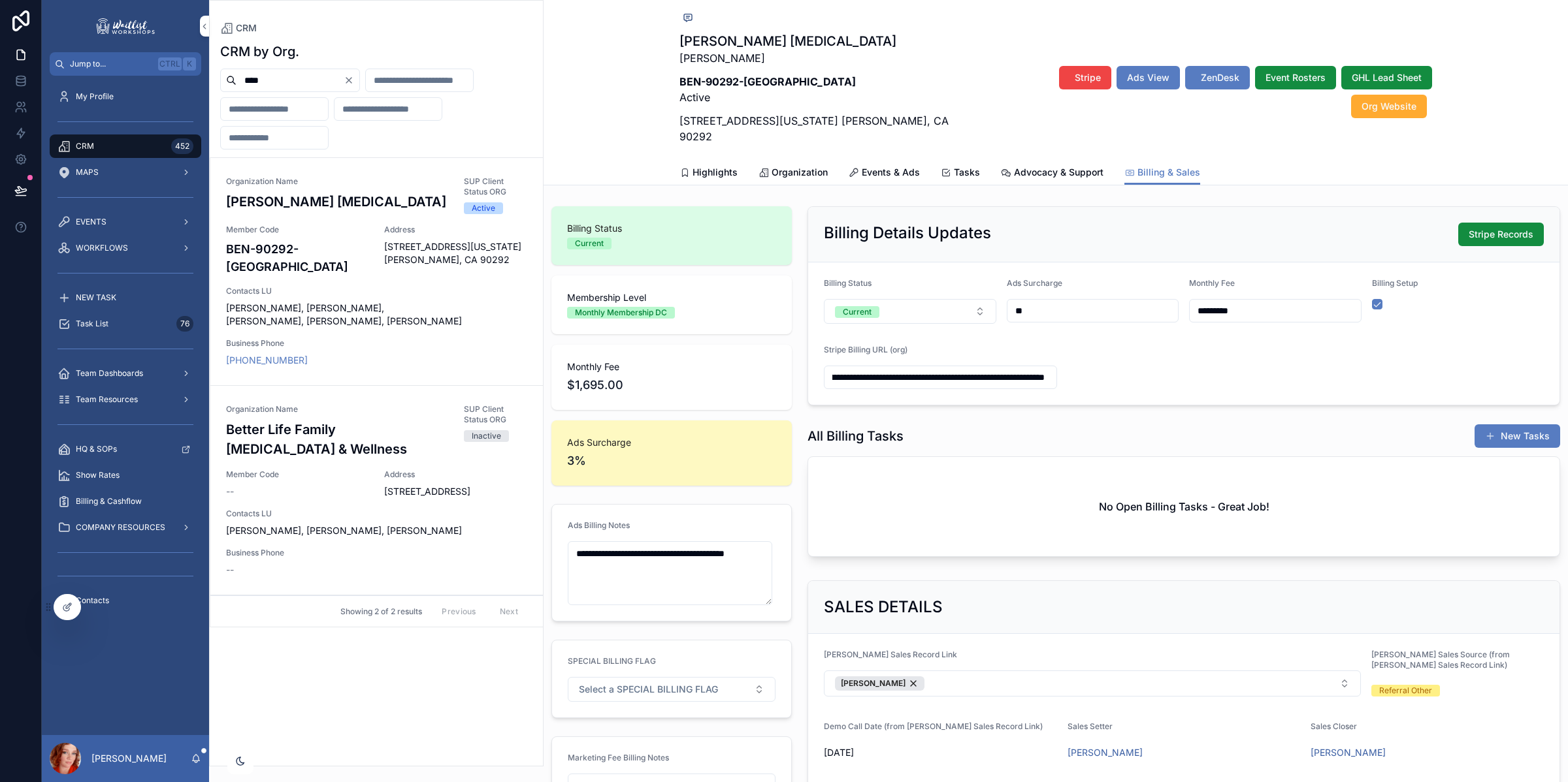
scroll to position [0, 0]
click at [1194, 393] on div "**********" at bounding box center [1183, 306] width 769 height 210
click at [894, 165] on span "Events & Ads" at bounding box center [891, 172] width 58 height 13
